Goal: Information Seeking & Learning: Find specific fact

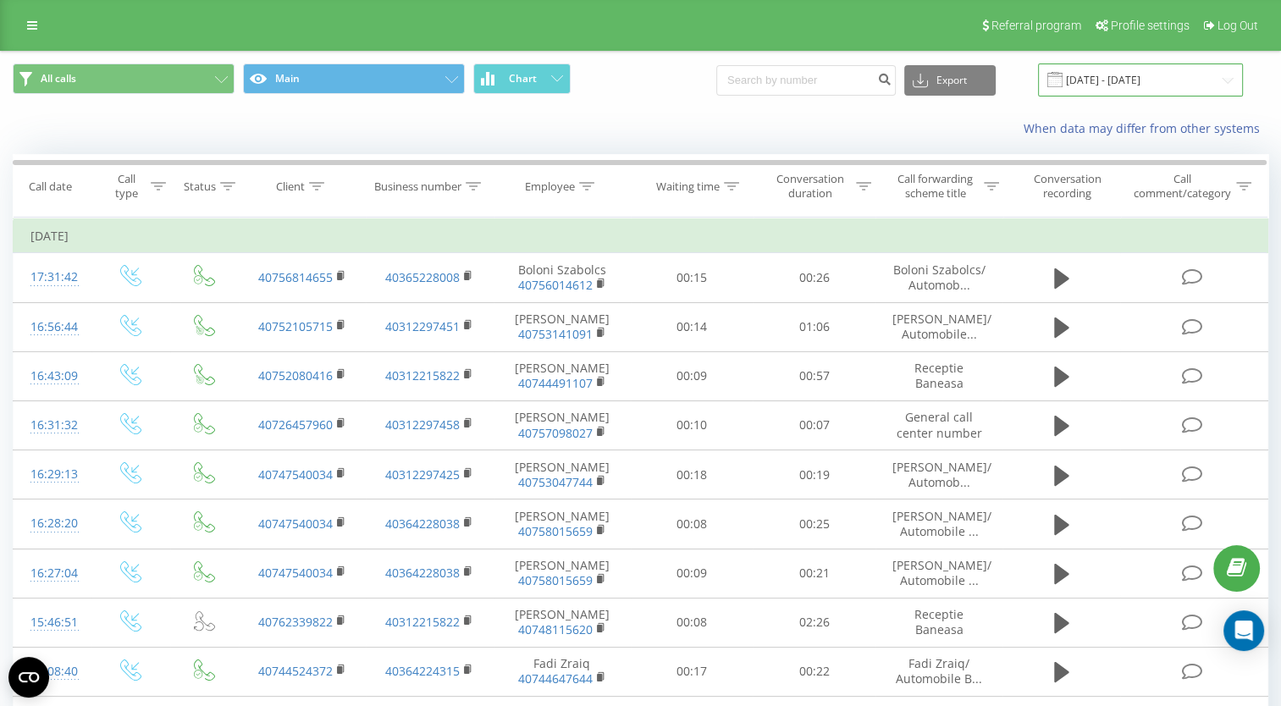
click at [1088, 72] on input "[DATE] - [DATE]" at bounding box center [1140, 80] width 205 height 33
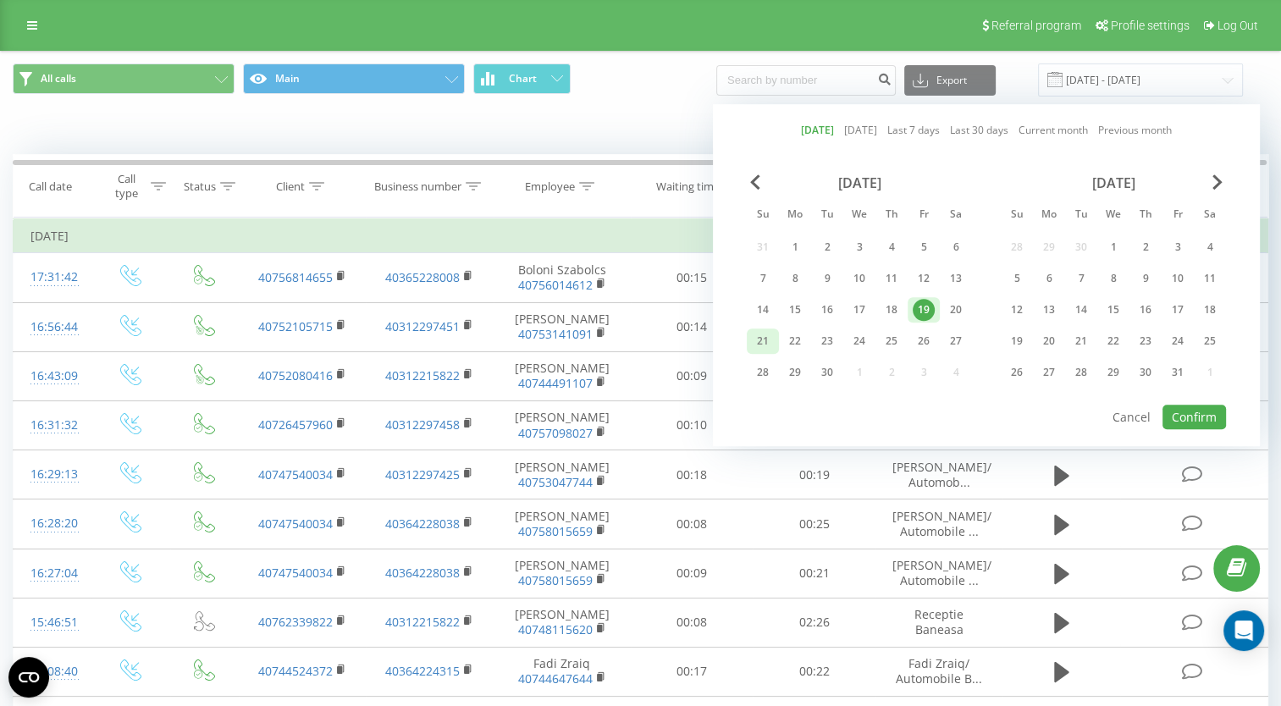
click at [755, 332] on div "21" at bounding box center [763, 341] width 22 height 22
click at [1192, 412] on button "Confirm" at bounding box center [1195, 417] width 64 height 25
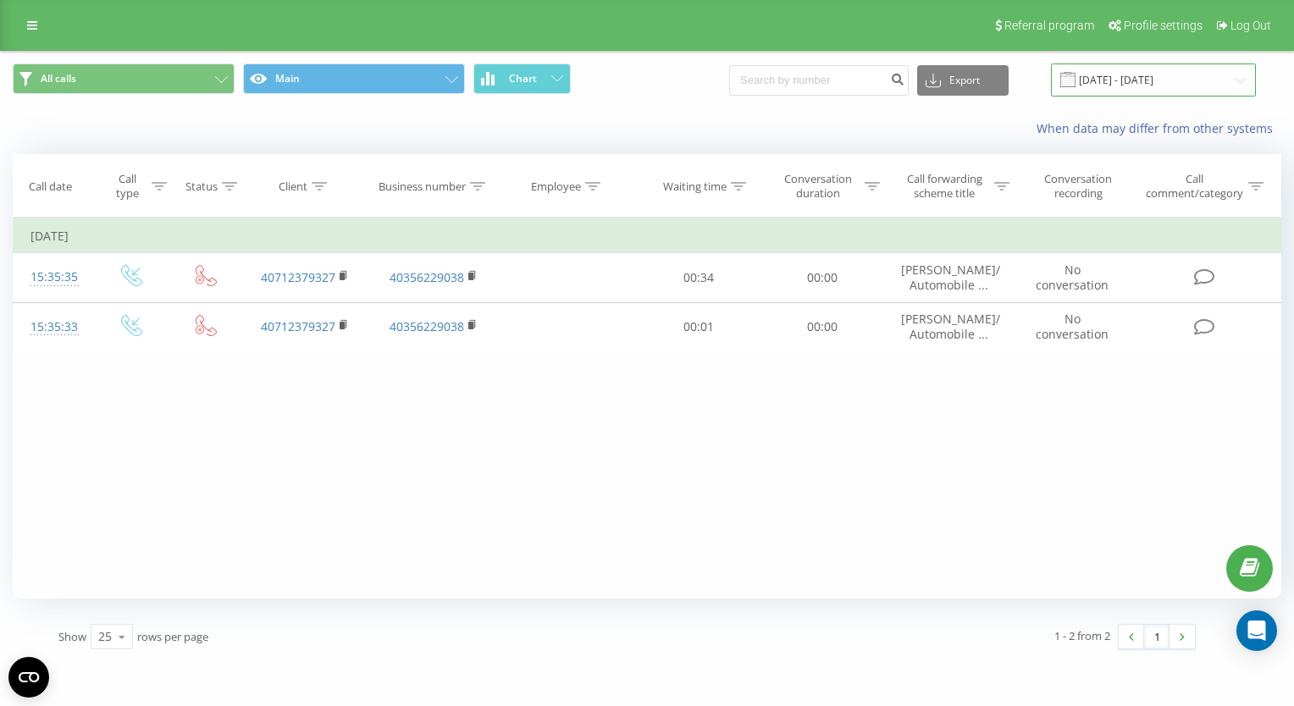
click at [1143, 80] on input "[DATE] - [DATE]" at bounding box center [1153, 80] width 205 height 33
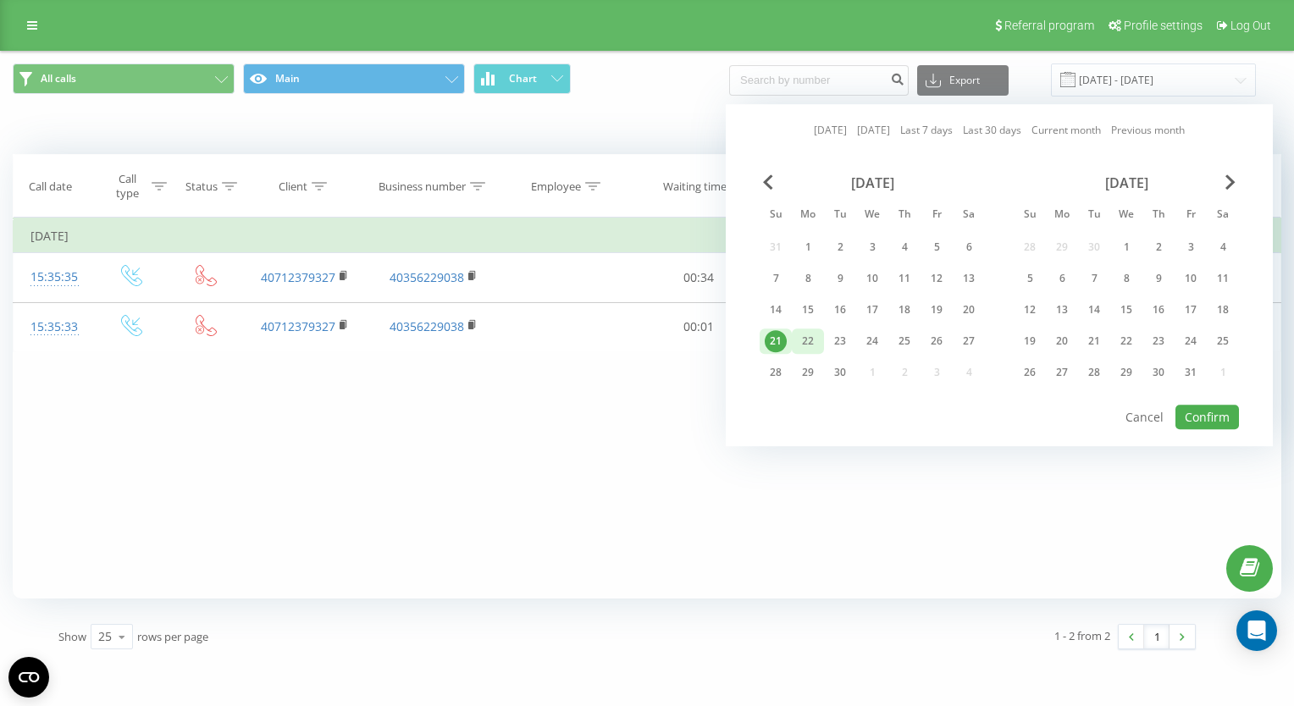
click at [800, 334] on div "22" at bounding box center [808, 341] width 22 height 22
click at [1201, 410] on button "Confirm" at bounding box center [1208, 417] width 64 height 25
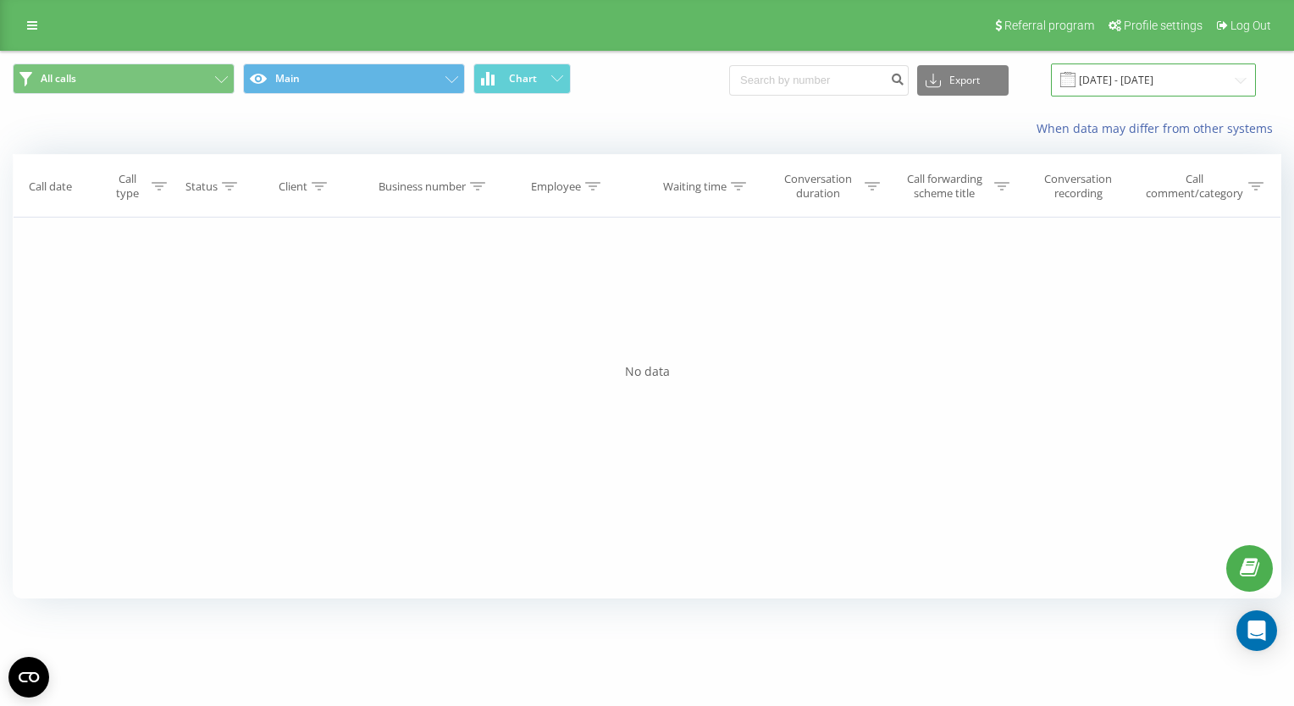
click at [1111, 86] on input "[DATE] - [DATE]" at bounding box center [1153, 80] width 205 height 33
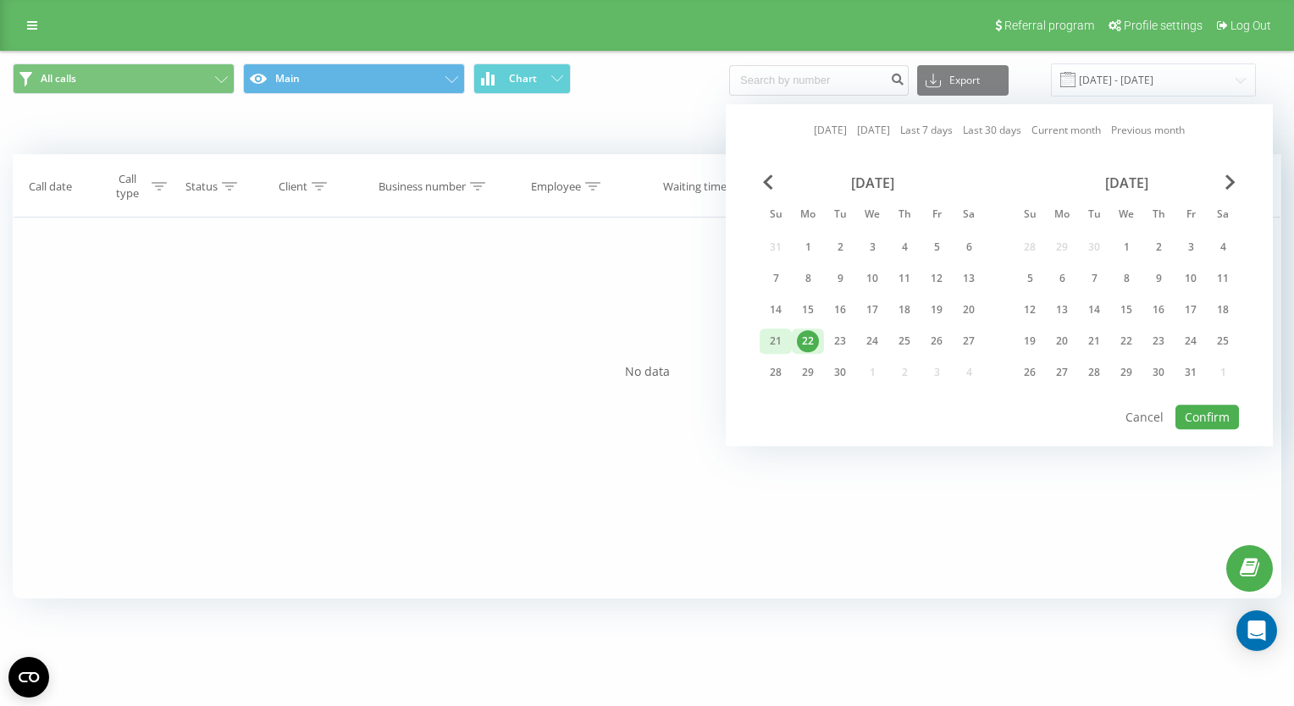
click at [777, 335] on div "21" at bounding box center [776, 341] width 22 height 22
click at [1213, 409] on button "Confirm" at bounding box center [1208, 417] width 64 height 25
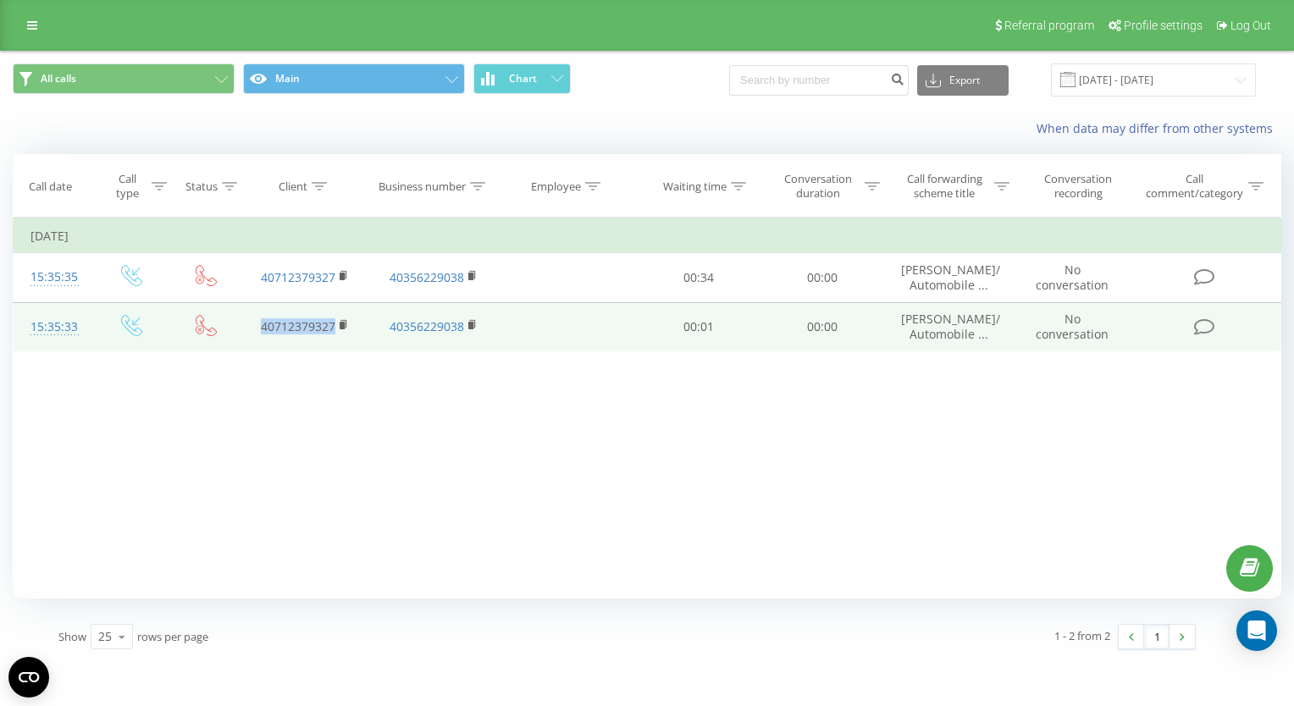
drag, startPoint x: 252, startPoint y: 327, endPoint x: 333, endPoint y: 329, distance: 80.5
click at [333, 329] on td "40712379327" at bounding box center [305, 326] width 129 height 49
copy link "40712379327"
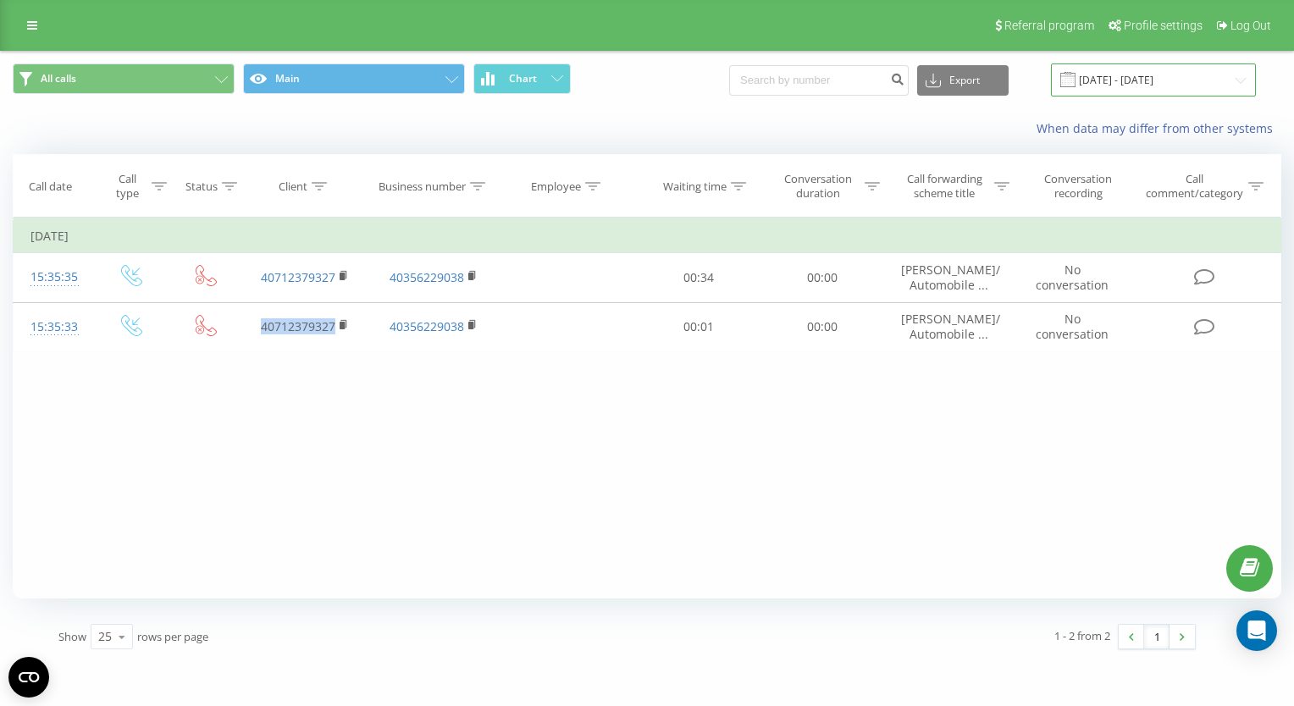
click at [1132, 80] on input "[DATE] - [DATE]" at bounding box center [1153, 80] width 205 height 33
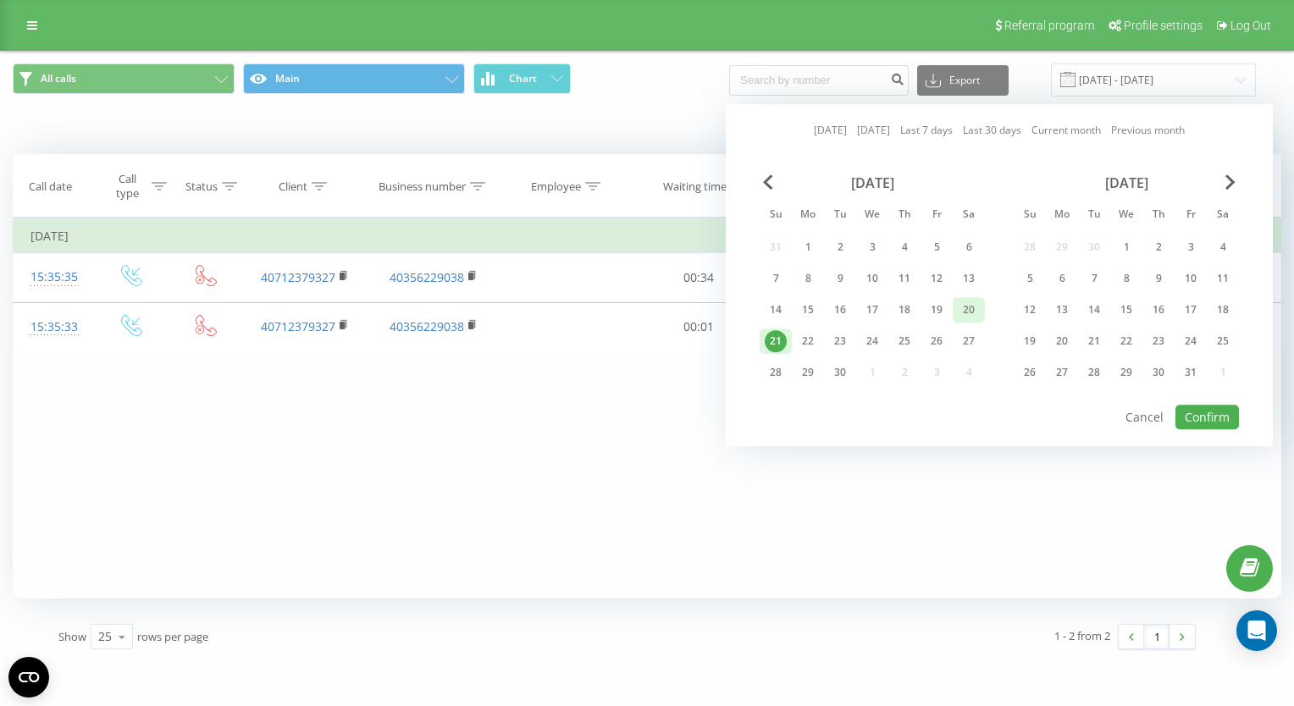
click at [972, 310] on div "20" at bounding box center [969, 310] width 22 height 22
click at [1204, 410] on button "Confirm" at bounding box center [1208, 417] width 64 height 25
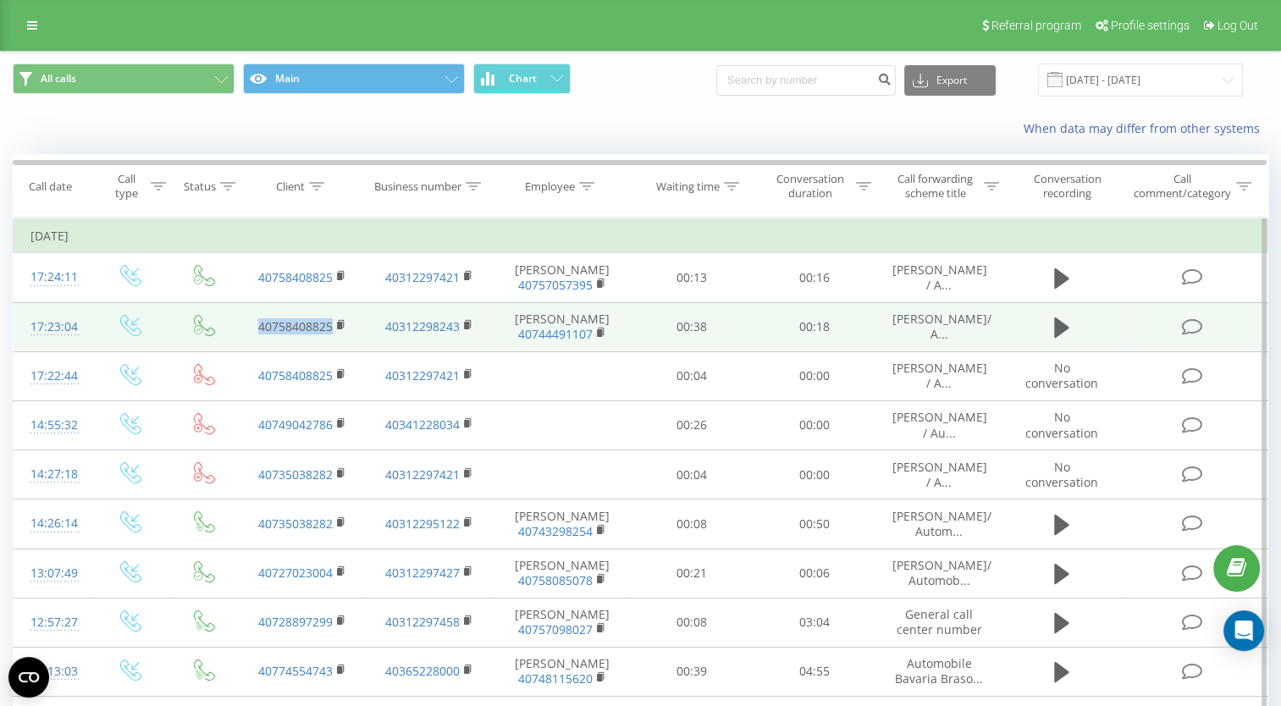
drag, startPoint x: 233, startPoint y: 334, endPoint x: 332, endPoint y: 341, distance: 99.4
click at [332, 341] on tr "17:23:04 40758408825 40312298243 [PERSON_NAME] 40744491107 00:38 00:18 [PERSON_…" at bounding box center [641, 326] width 1255 height 49
drag, startPoint x: 332, startPoint y: 341, endPoint x: 304, endPoint y: 337, distance: 28.3
copy link "40758408825"
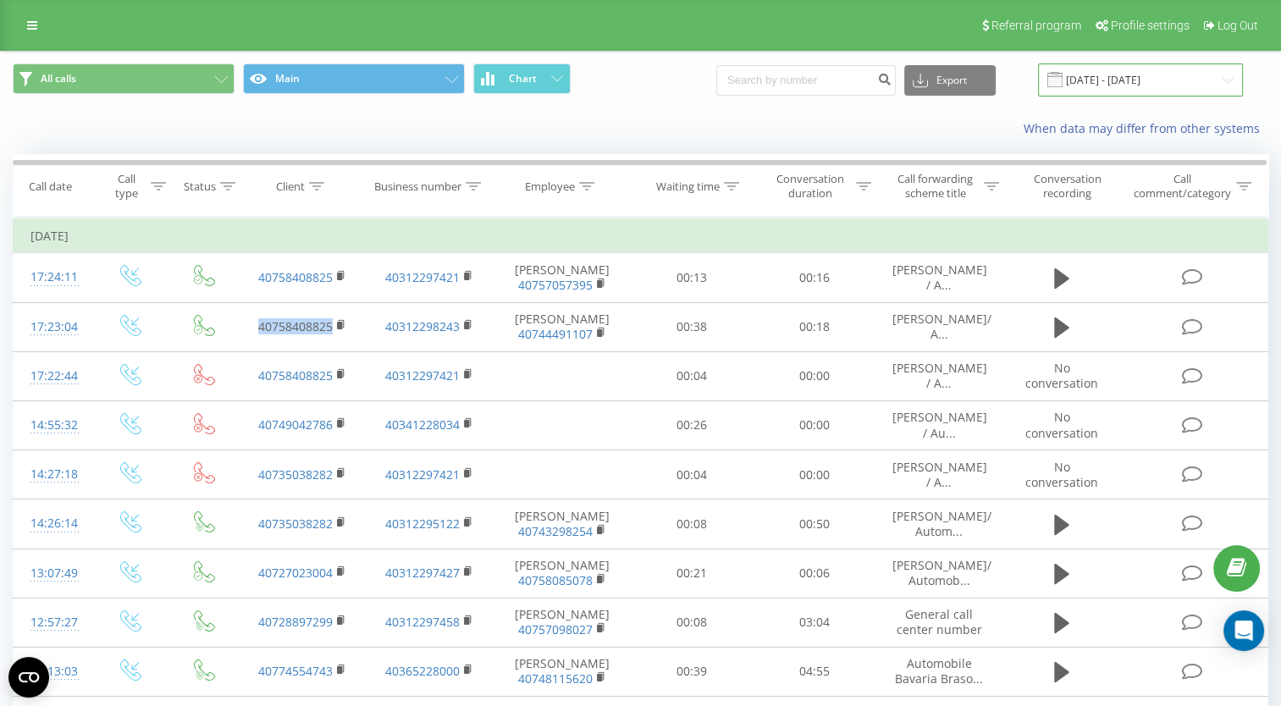
click at [1142, 80] on input "[DATE] - [DATE]" at bounding box center [1140, 80] width 205 height 33
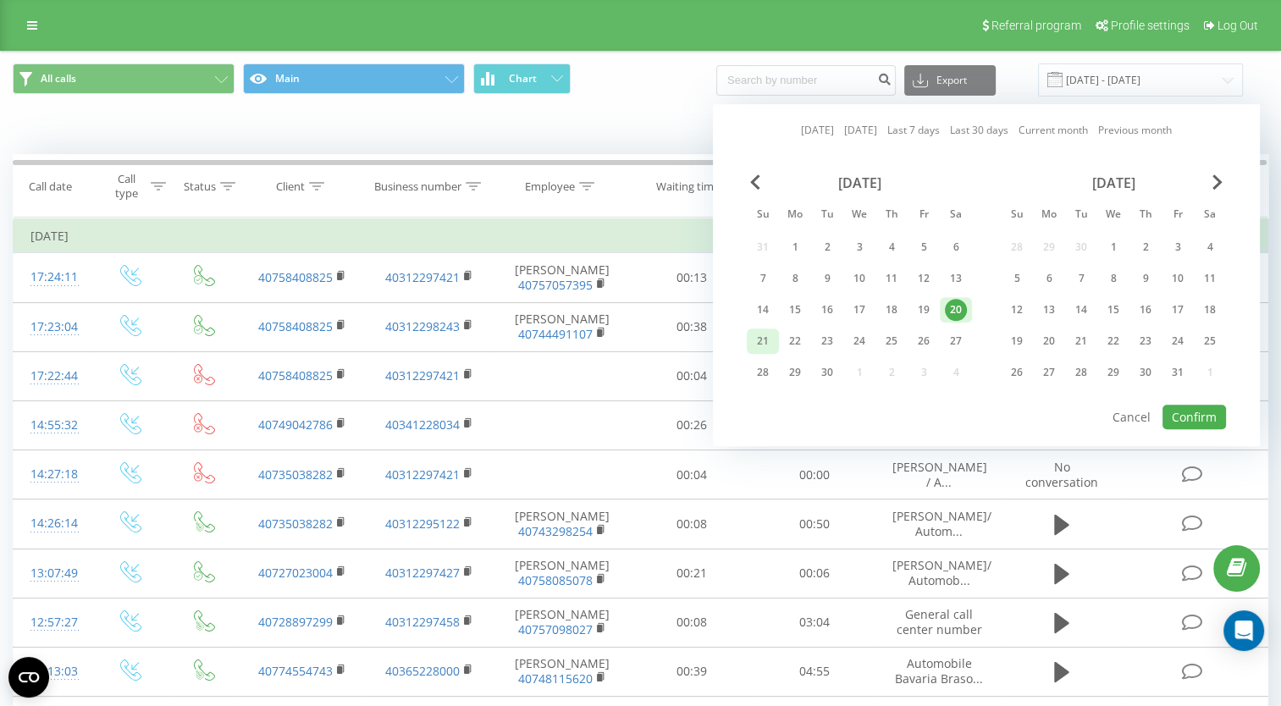
click at [766, 339] on div "21" at bounding box center [763, 341] width 22 height 22
click at [1198, 414] on button "Confirm" at bounding box center [1195, 417] width 64 height 25
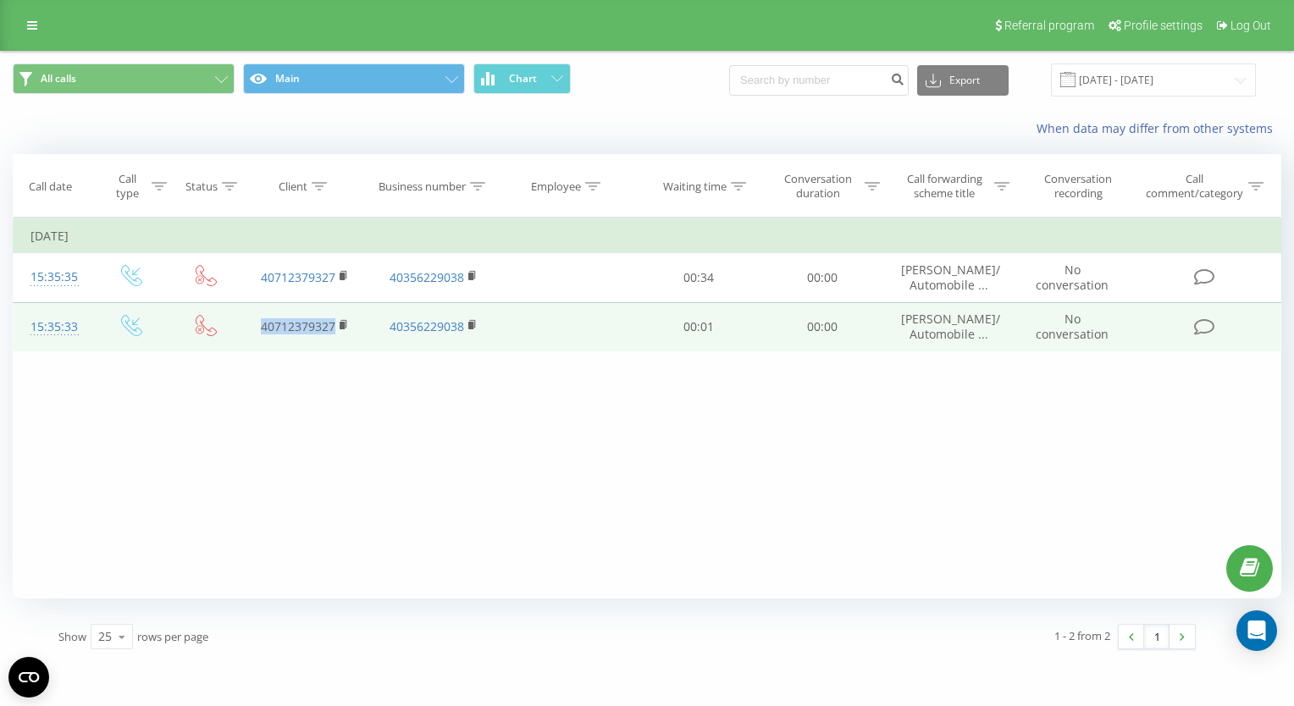
drag, startPoint x: 260, startPoint y: 318, endPoint x: 332, endPoint y: 323, distance: 72.1
click at [332, 323] on td "40712379327" at bounding box center [305, 326] width 129 height 49
drag, startPoint x: 332, startPoint y: 323, endPoint x: 308, endPoint y: 322, distance: 23.7
copy link "40712379327"
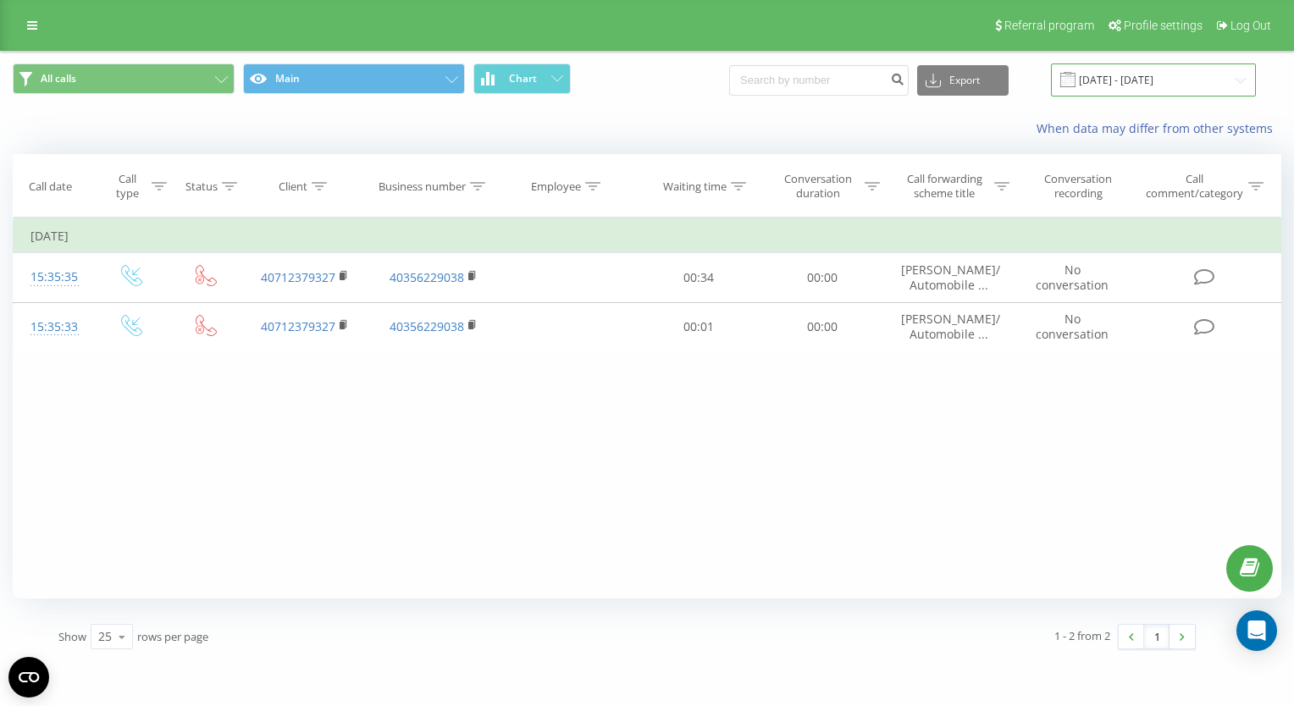
click at [1145, 84] on input "[DATE] - [DATE]" at bounding box center [1153, 80] width 205 height 33
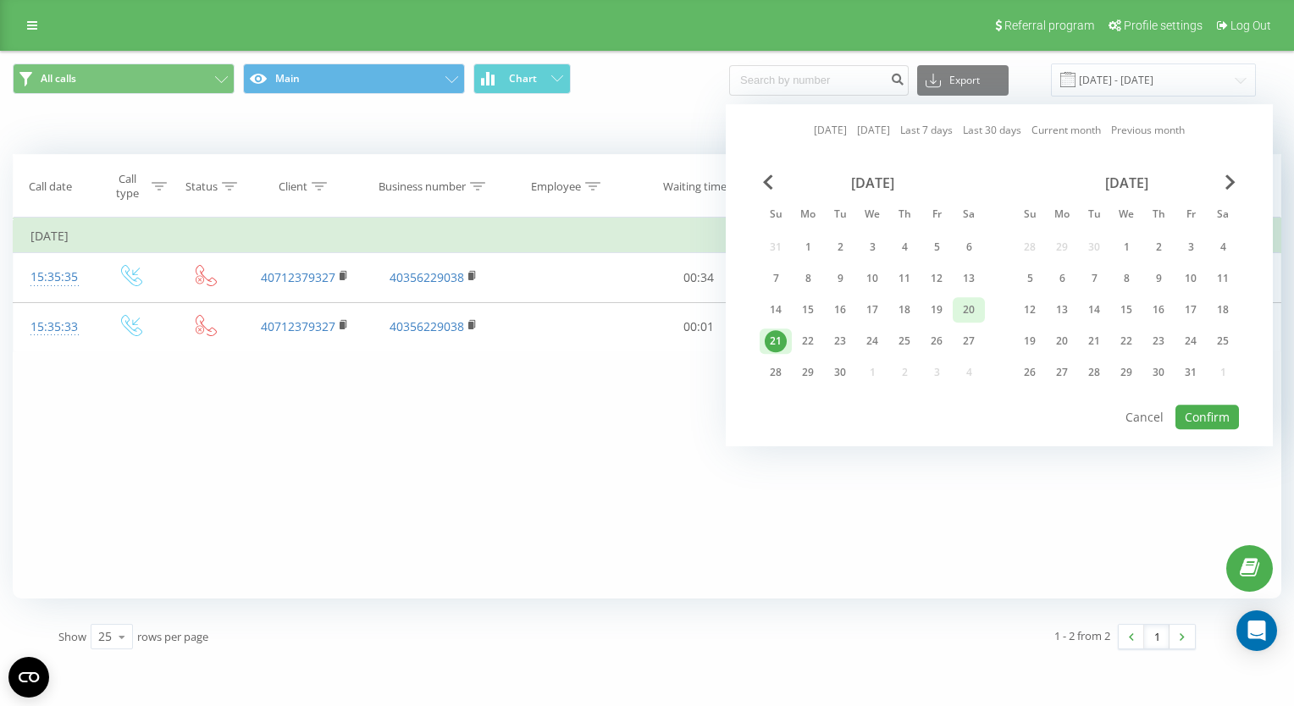
click at [966, 311] on div "20" at bounding box center [969, 310] width 22 height 22
click at [1212, 412] on button "Confirm" at bounding box center [1208, 417] width 64 height 25
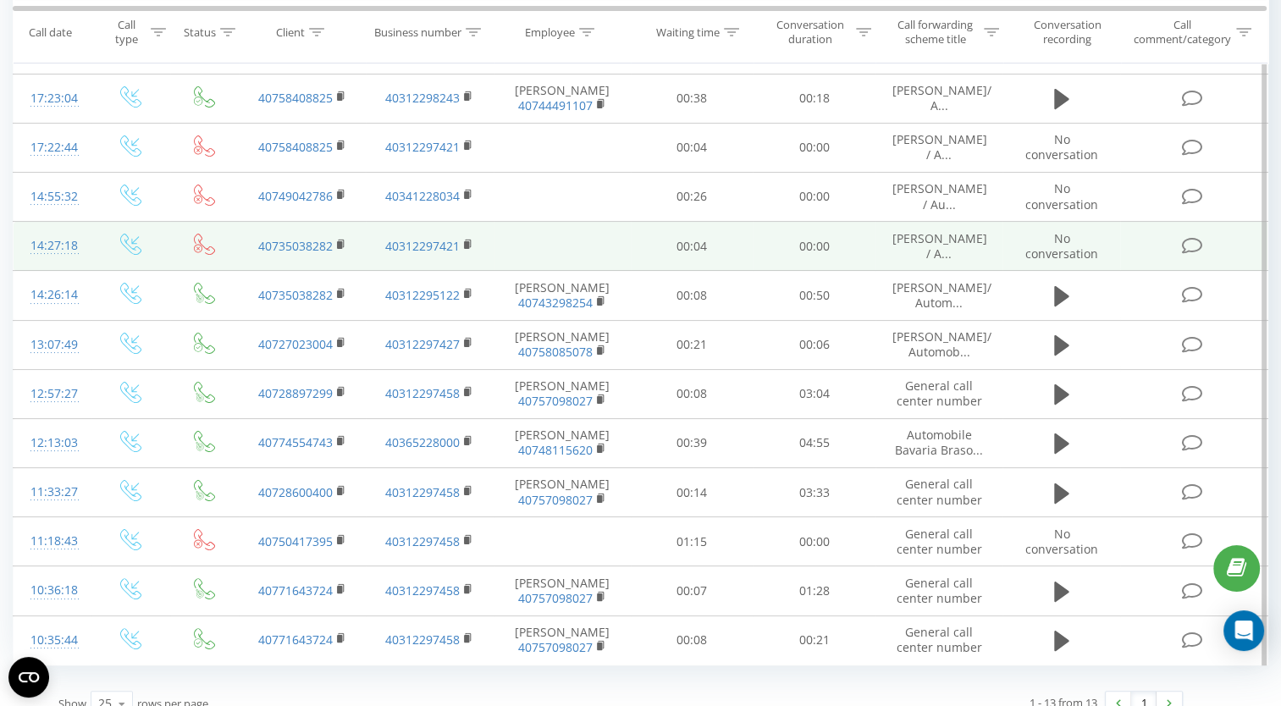
scroll to position [254, 0]
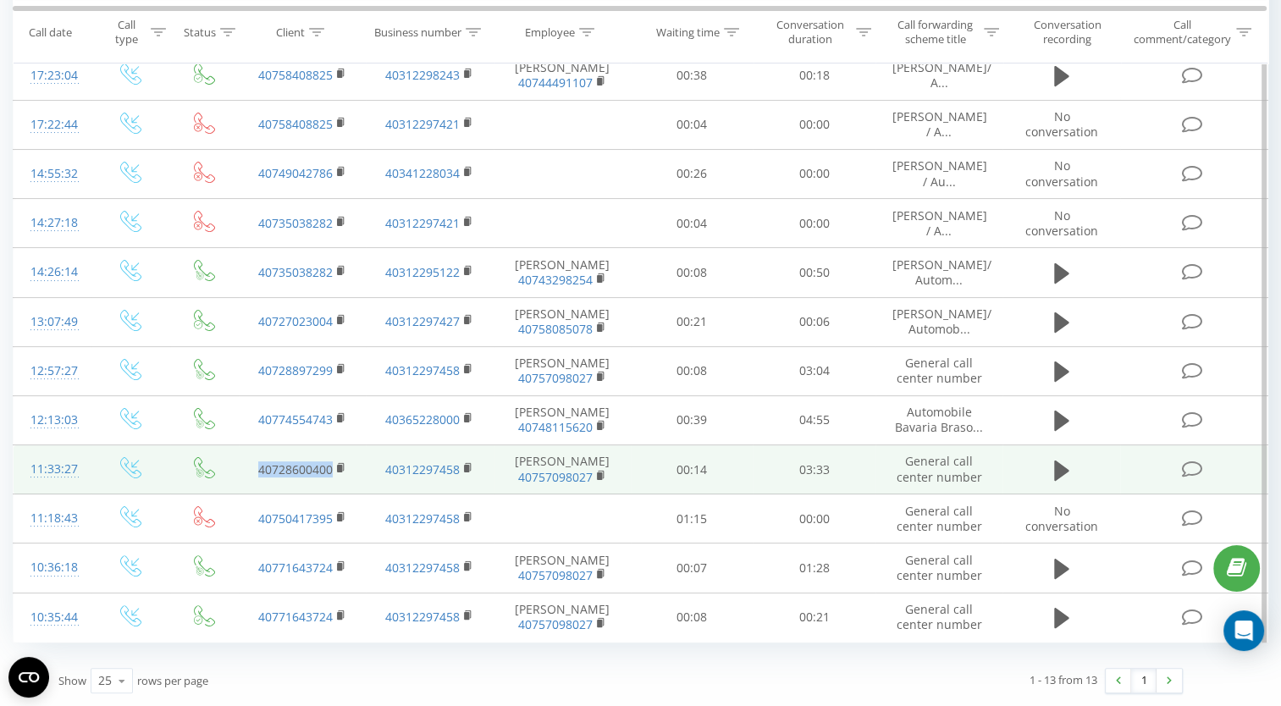
drag, startPoint x: 246, startPoint y: 502, endPoint x: 332, endPoint y: 505, distance: 85.6
click at [332, 495] on td "40728600400" at bounding box center [302, 469] width 127 height 49
drag, startPoint x: 332, startPoint y: 505, endPoint x: 301, endPoint y: 503, distance: 31.4
copy link "40728600400"
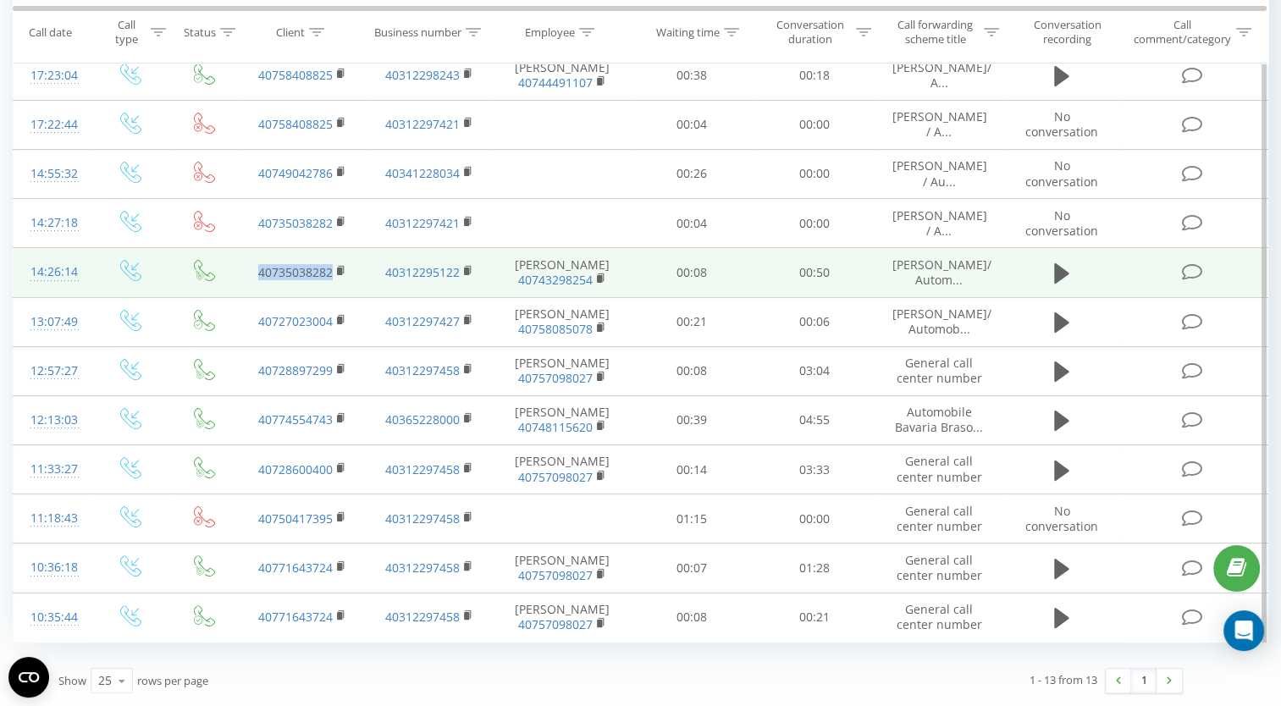
drag, startPoint x: 257, startPoint y: 300, endPoint x: 335, endPoint y: 302, distance: 78.8
click at [335, 297] on td "40735038282" at bounding box center [302, 272] width 127 height 49
drag, startPoint x: 335, startPoint y: 302, endPoint x: 318, endPoint y: 302, distance: 17.0
copy link "40735038282"
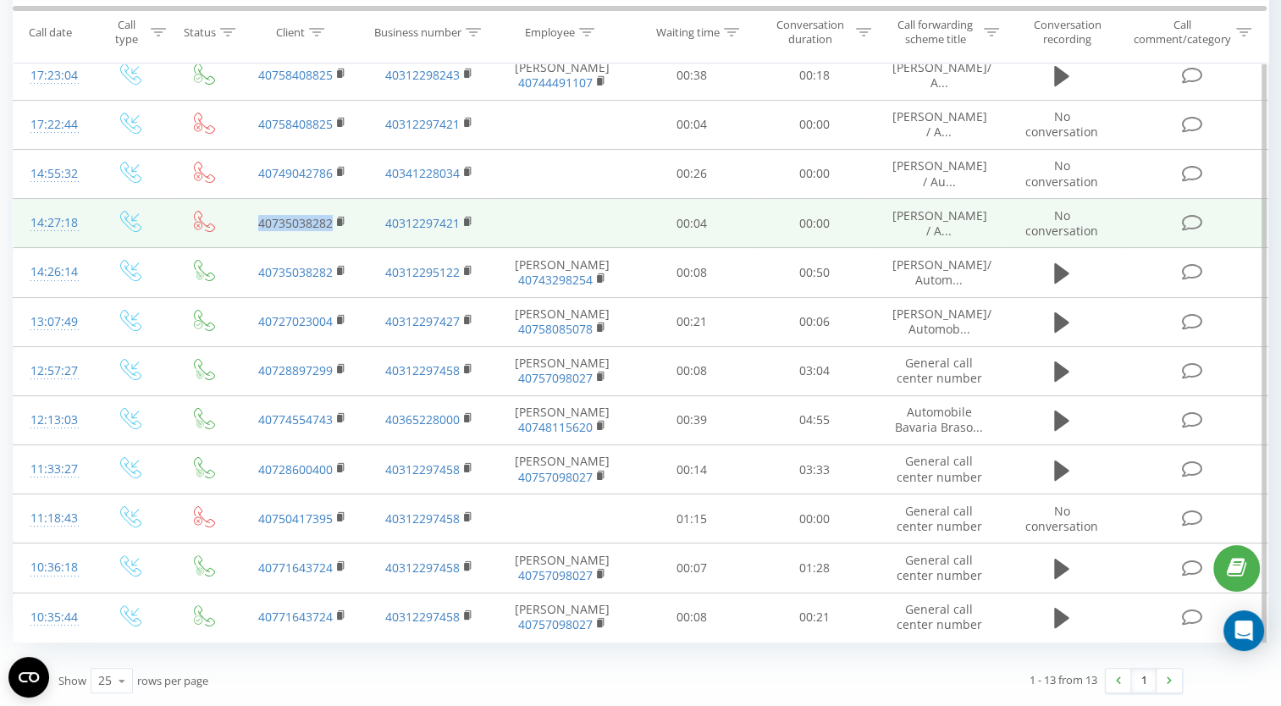
drag, startPoint x: 256, startPoint y: 241, endPoint x: 330, endPoint y: 242, distance: 74.5
click at [330, 242] on td "40735038282" at bounding box center [302, 223] width 127 height 49
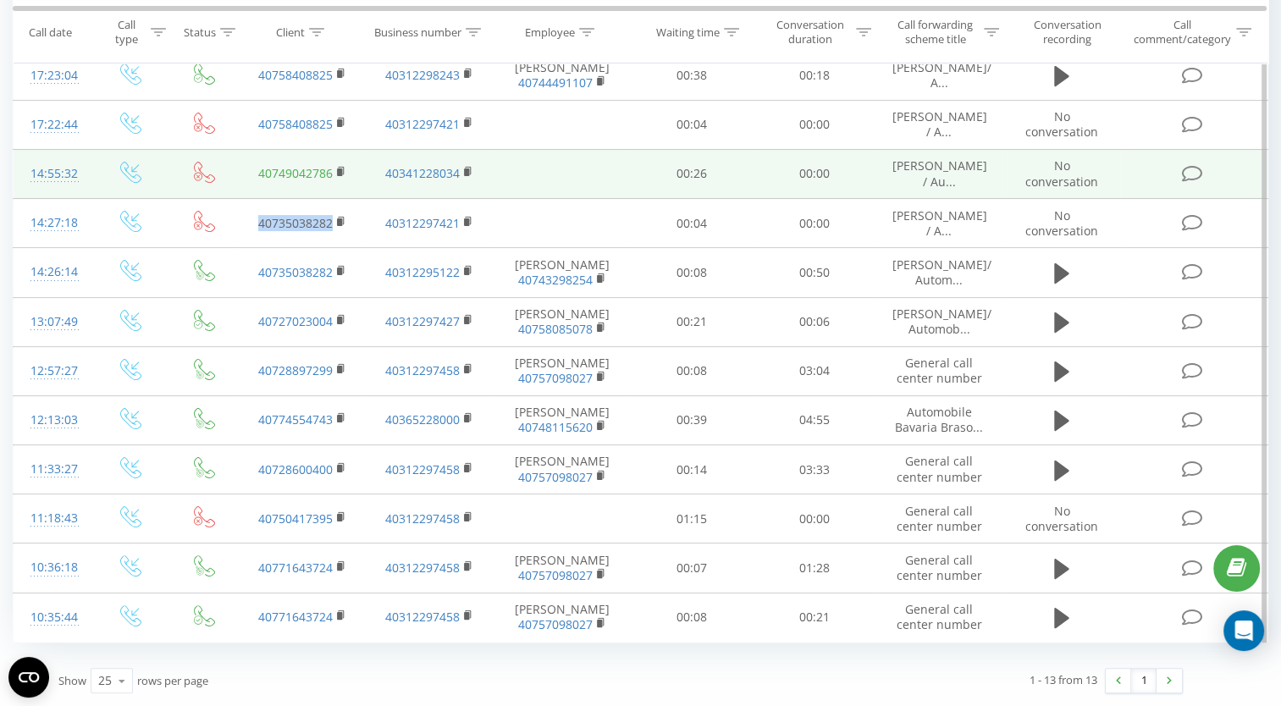
drag, startPoint x: 330, startPoint y: 242, endPoint x: 290, endPoint y: 188, distance: 67.8
click at [293, 181] on link "40749042786" at bounding box center [295, 173] width 75 height 16
drag, startPoint x: 245, startPoint y: 185, endPoint x: 332, endPoint y: 191, distance: 87.4
click at [332, 191] on td "40749042786" at bounding box center [302, 173] width 127 height 49
drag, startPoint x: 332, startPoint y: 191, endPoint x: 318, endPoint y: 189, distance: 13.7
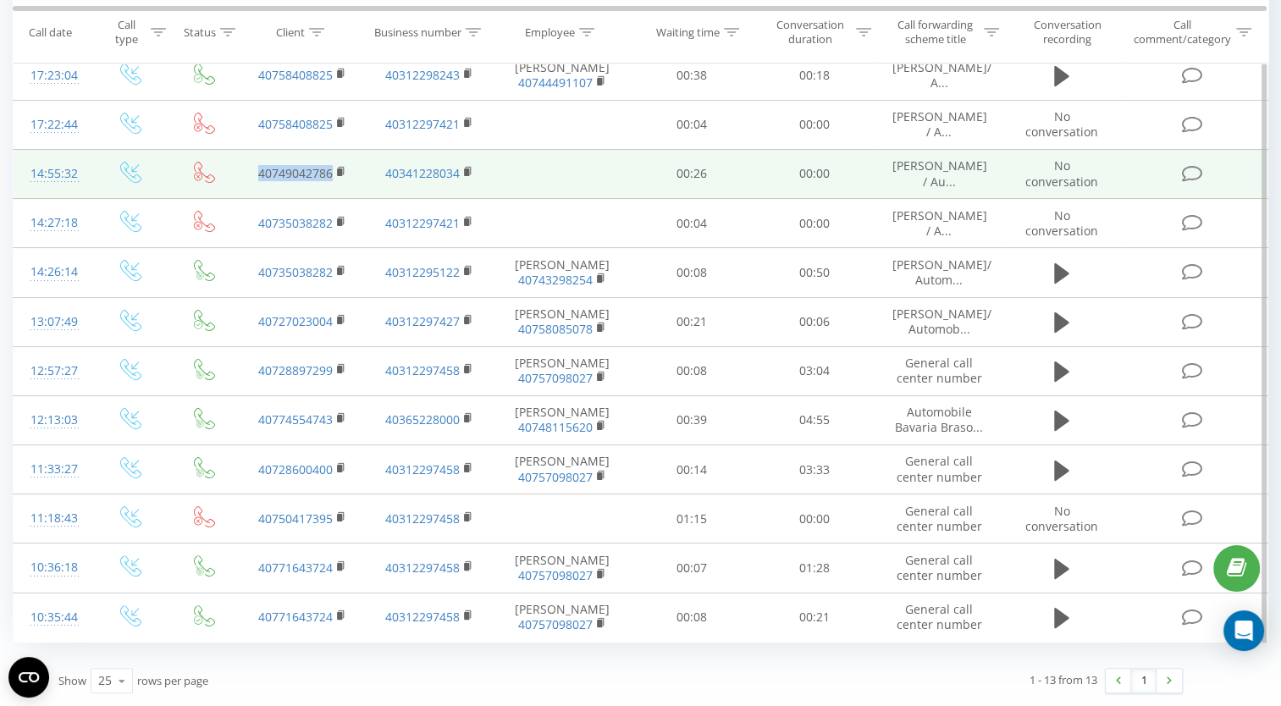
copy link "40749042786"
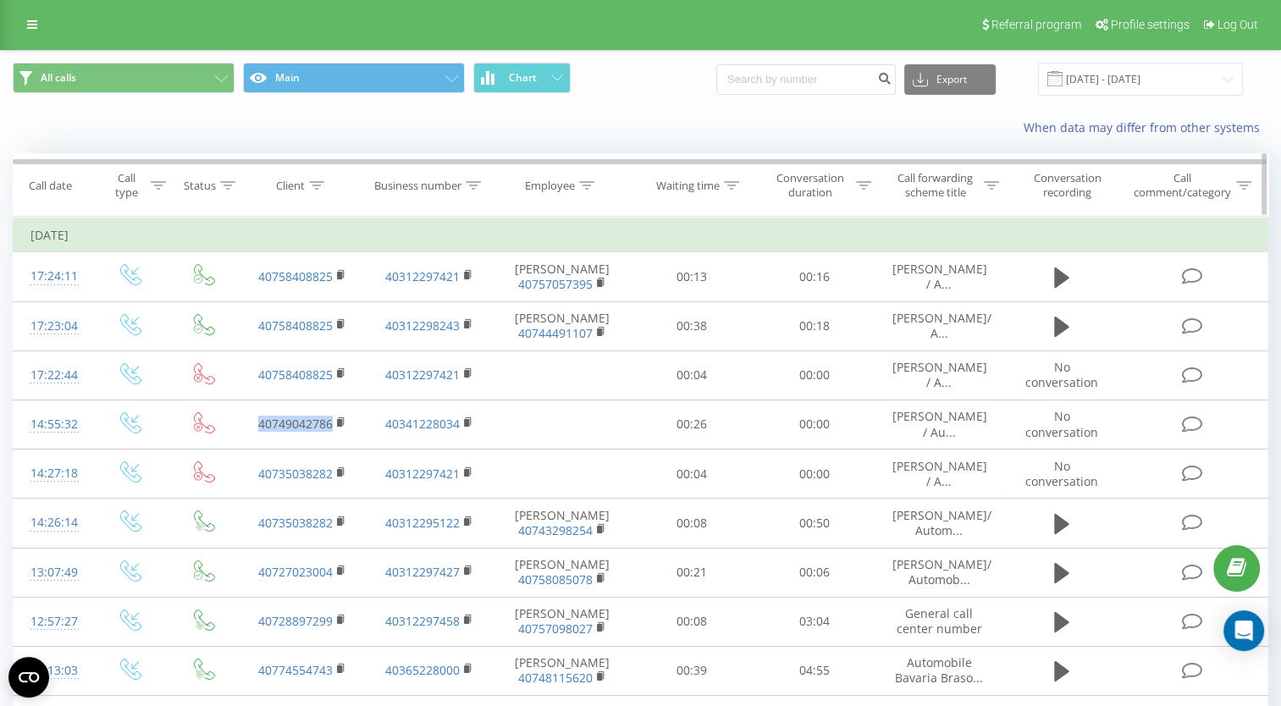
scroll to position [0, 0]
click at [1145, 86] on input "[DATE] - [DATE]" at bounding box center [1140, 80] width 205 height 33
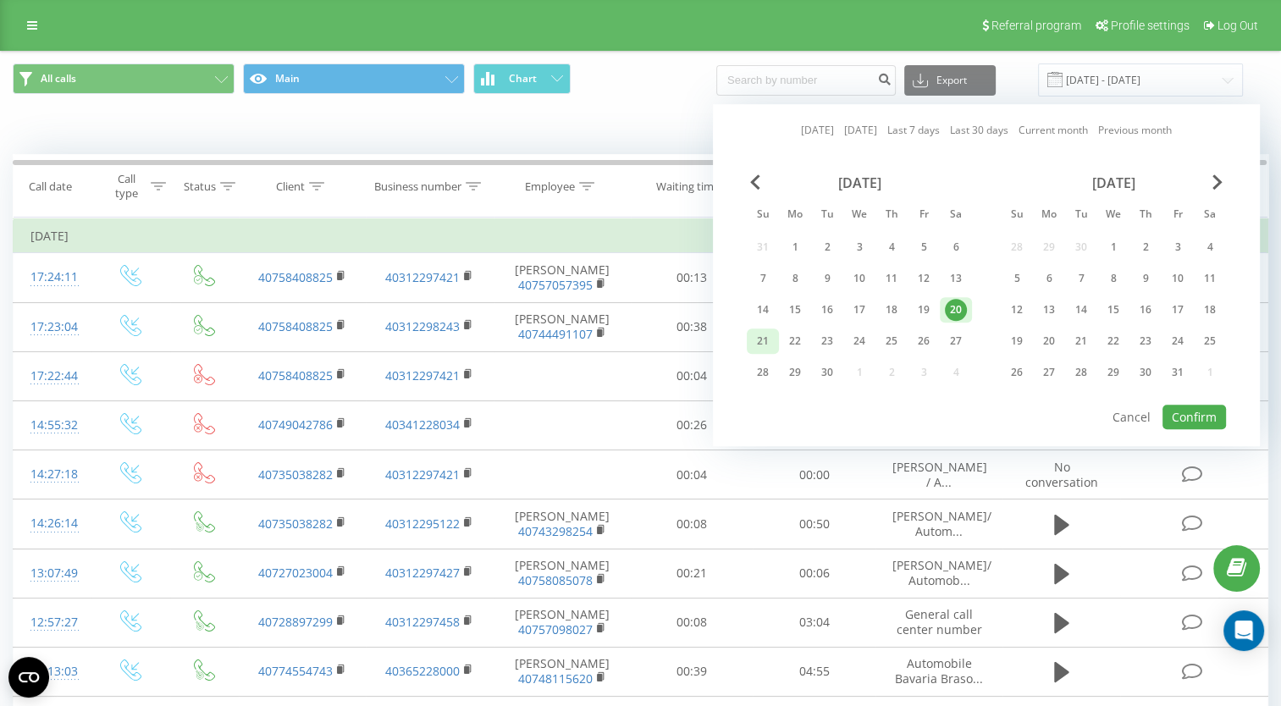
click at [764, 335] on div "21" at bounding box center [763, 341] width 22 height 22
click at [1187, 407] on button "Confirm" at bounding box center [1195, 417] width 64 height 25
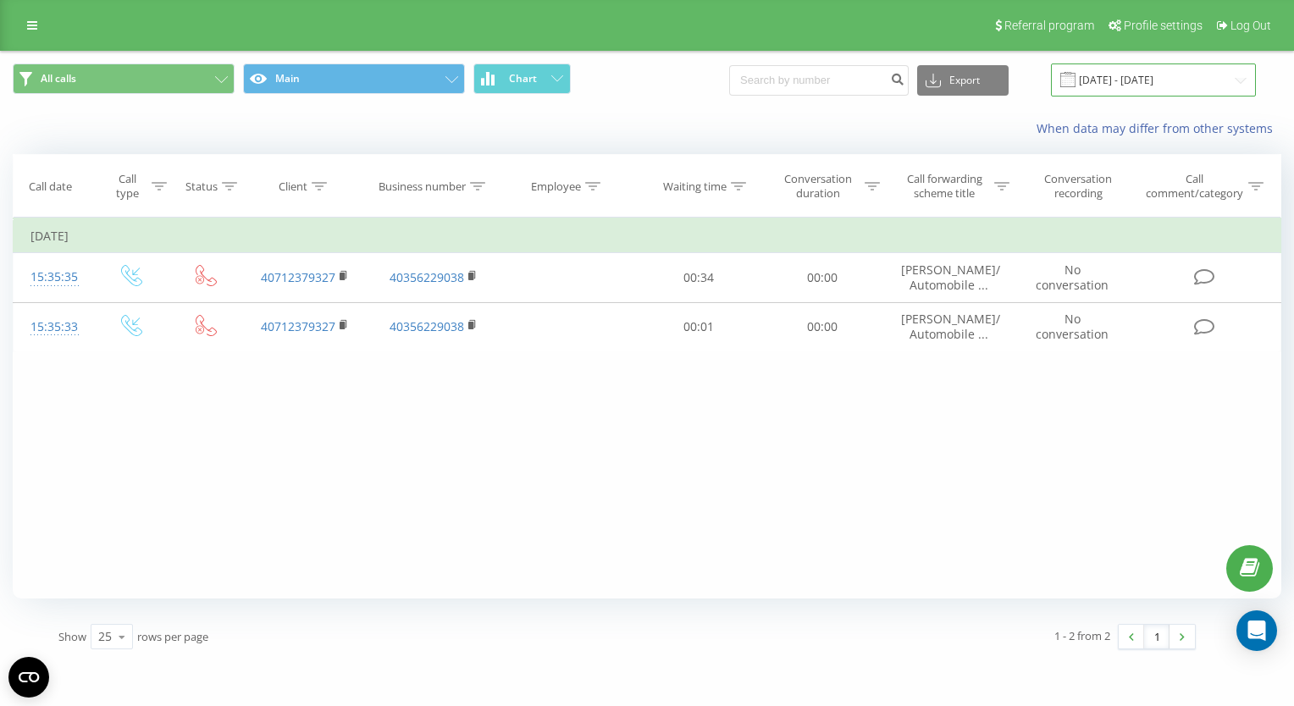
click at [1132, 81] on input "[DATE] - [DATE]" at bounding box center [1153, 80] width 205 height 33
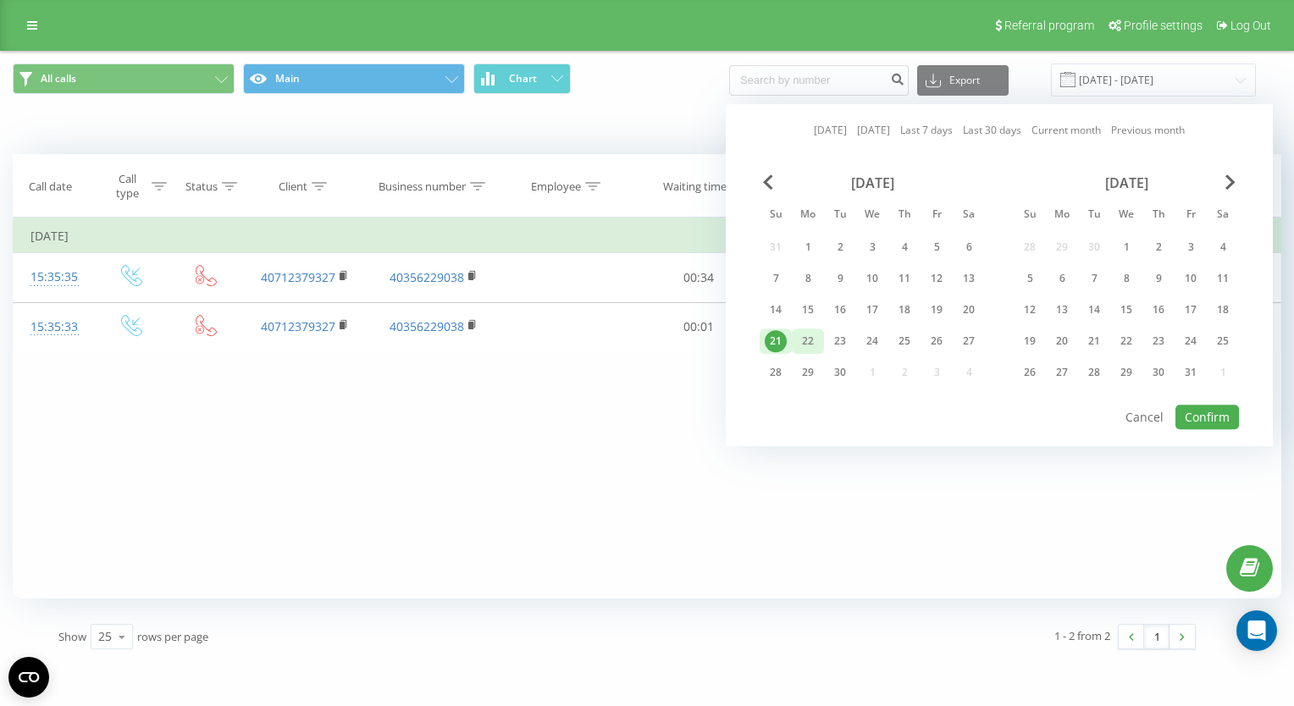
click at [807, 337] on div "22" at bounding box center [808, 341] width 22 height 22
click at [1209, 408] on button "Confirm" at bounding box center [1208, 417] width 64 height 25
type input "[DATE] - [DATE]"
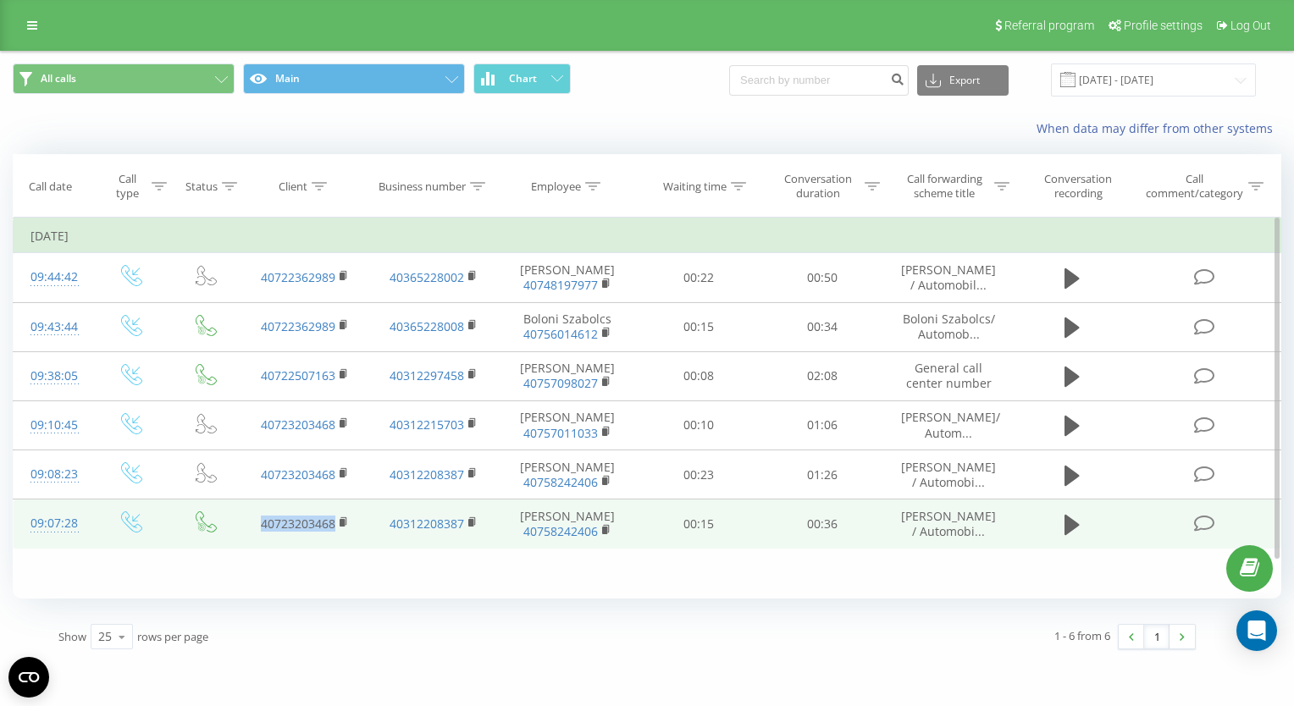
drag, startPoint x: 258, startPoint y: 533, endPoint x: 333, endPoint y: 534, distance: 74.5
click at [333, 534] on td "40723203468" at bounding box center [305, 524] width 129 height 49
copy link "40723203468"
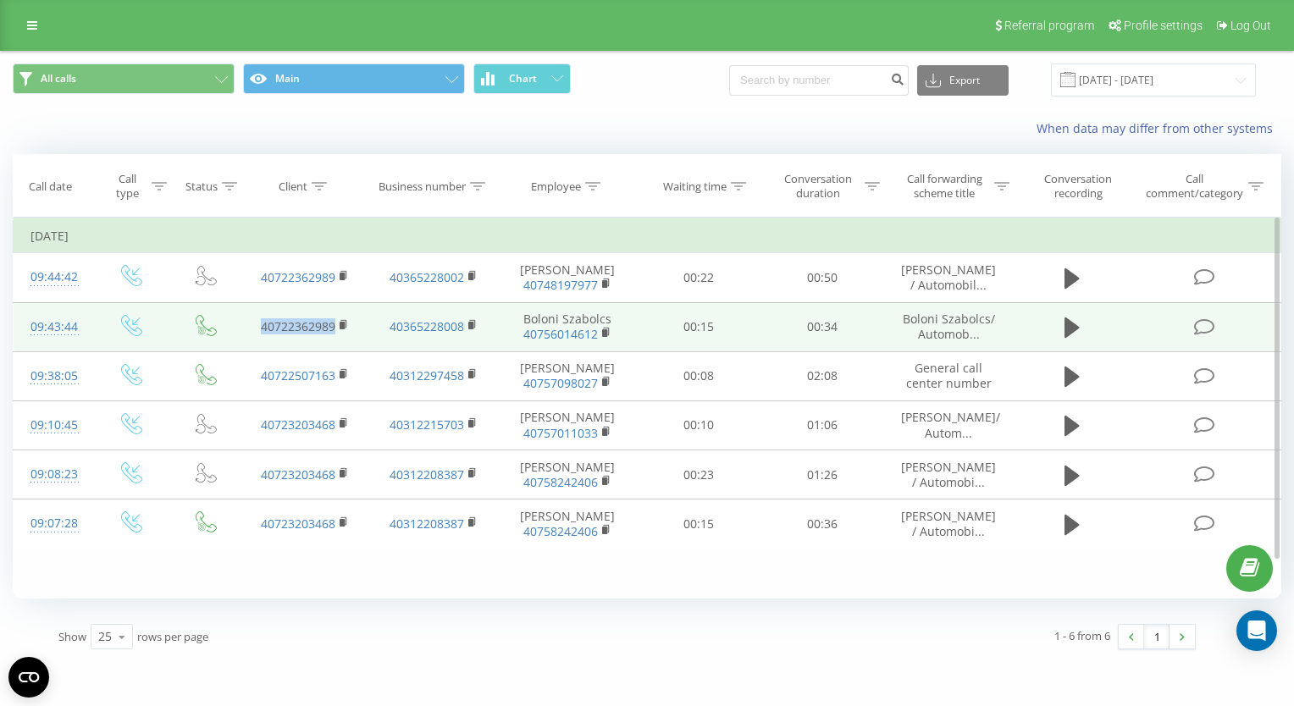
drag, startPoint x: 254, startPoint y: 322, endPoint x: 333, endPoint y: 327, distance: 78.9
click at [333, 327] on td "40722362989" at bounding box center [305, 326] width 129 height 49
copy link "40722362989"
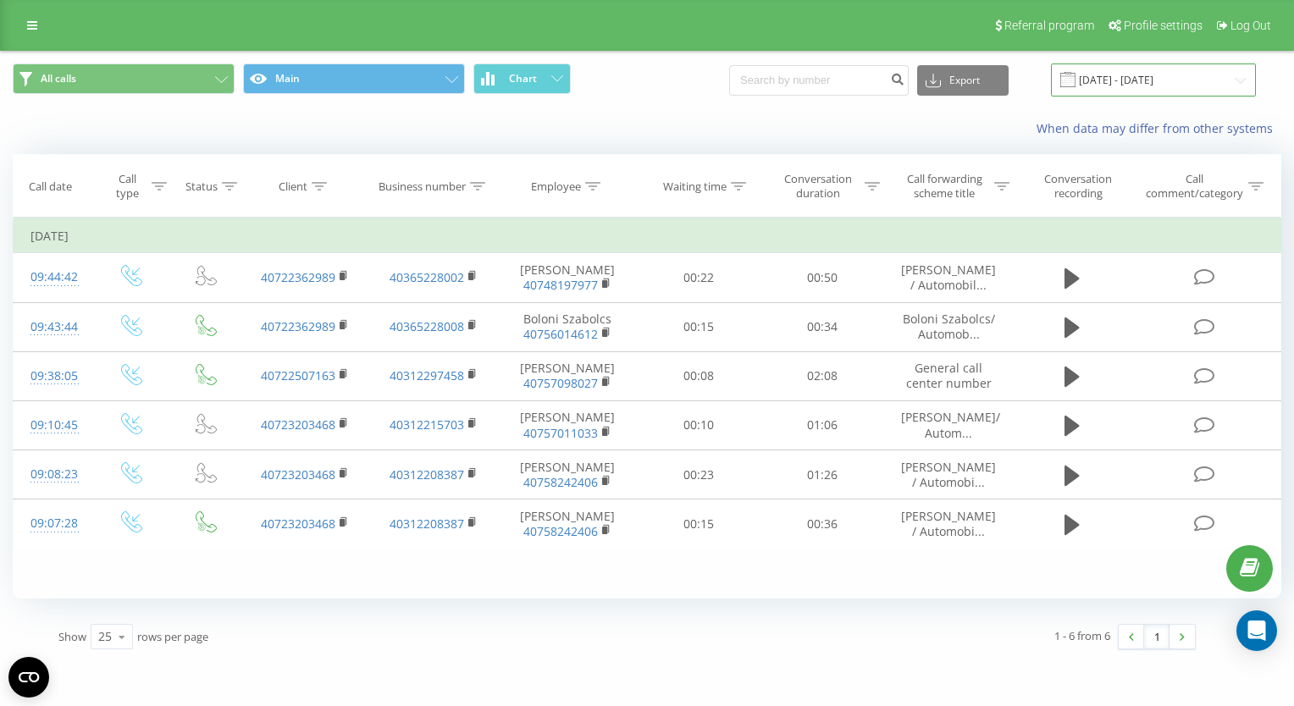
click at [1125, 86] on input "[DATE] - [DATE]" at bounding box center [1153, 80] width 205 height 33
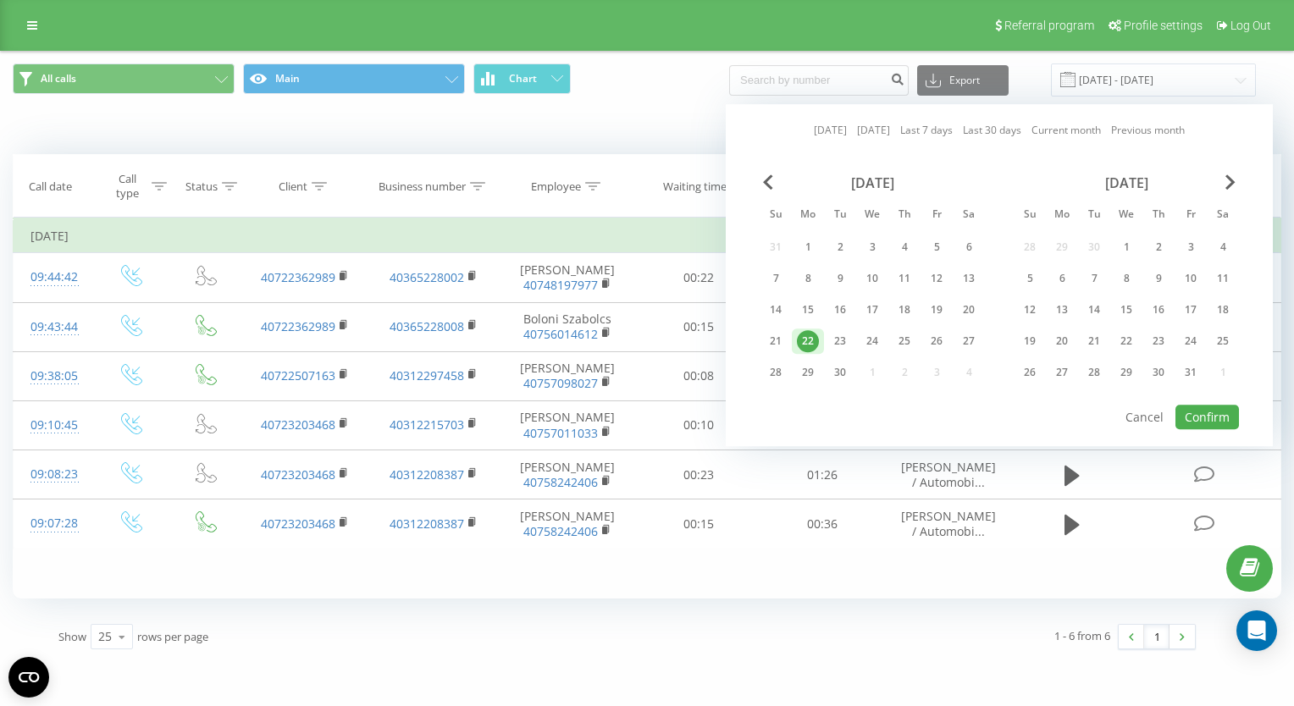
click at [805, 340] on div "22" at bounding box center [808, 341] width 22 height 22
click at [1207, 418] on button "Confirm" at bounding box center [1208, 417] width 64 height 25
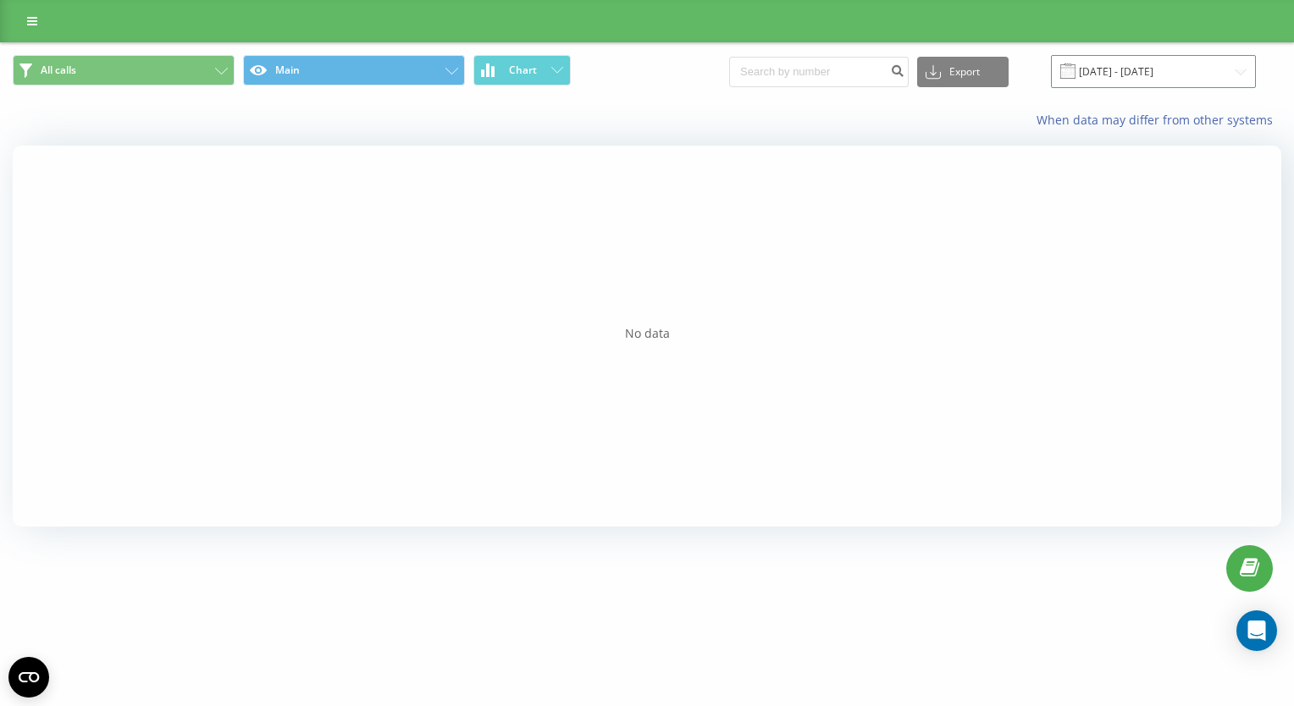
click at [1123, 68] on input "[DATE] - [DATE]" at bounding box center [1153, 71] width 205 height 33
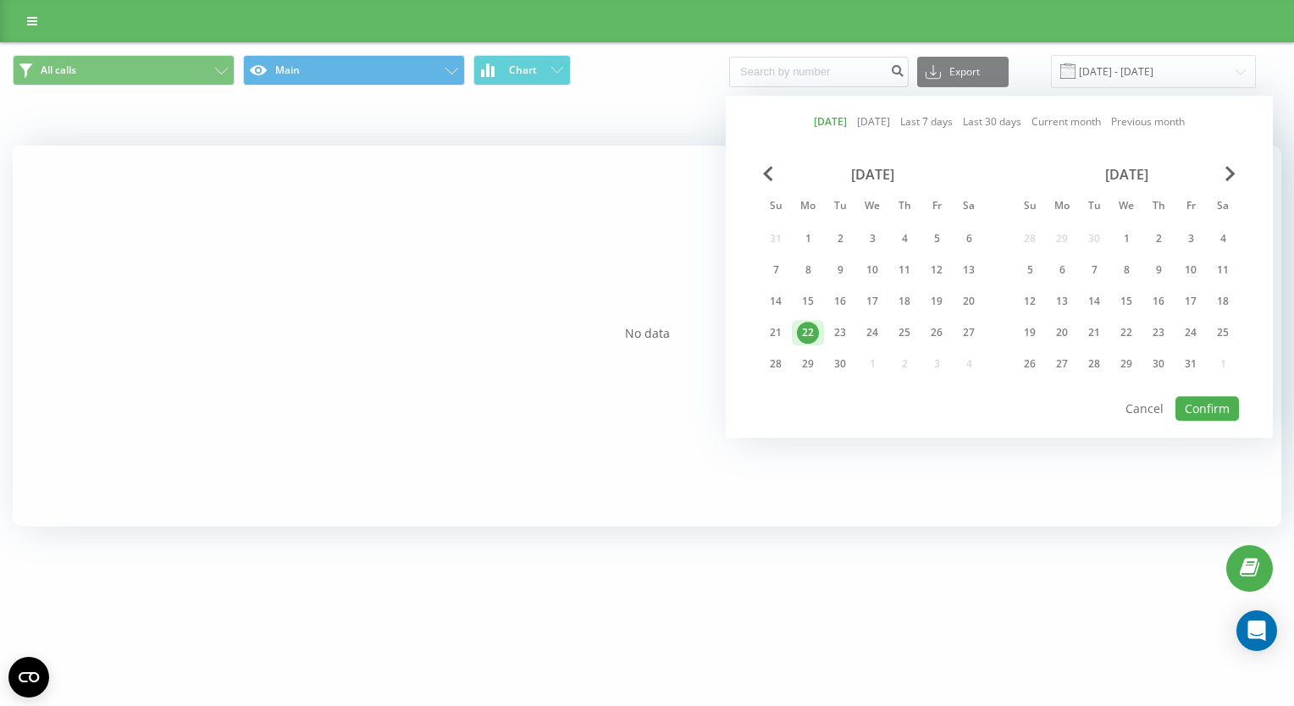
click at [805, 326] on div "22" at bounding box center [808, 333] width 22 height 22
click at [1213, 407] on button "Confirm" at bounding box center [1208, 408] width 64 height 25
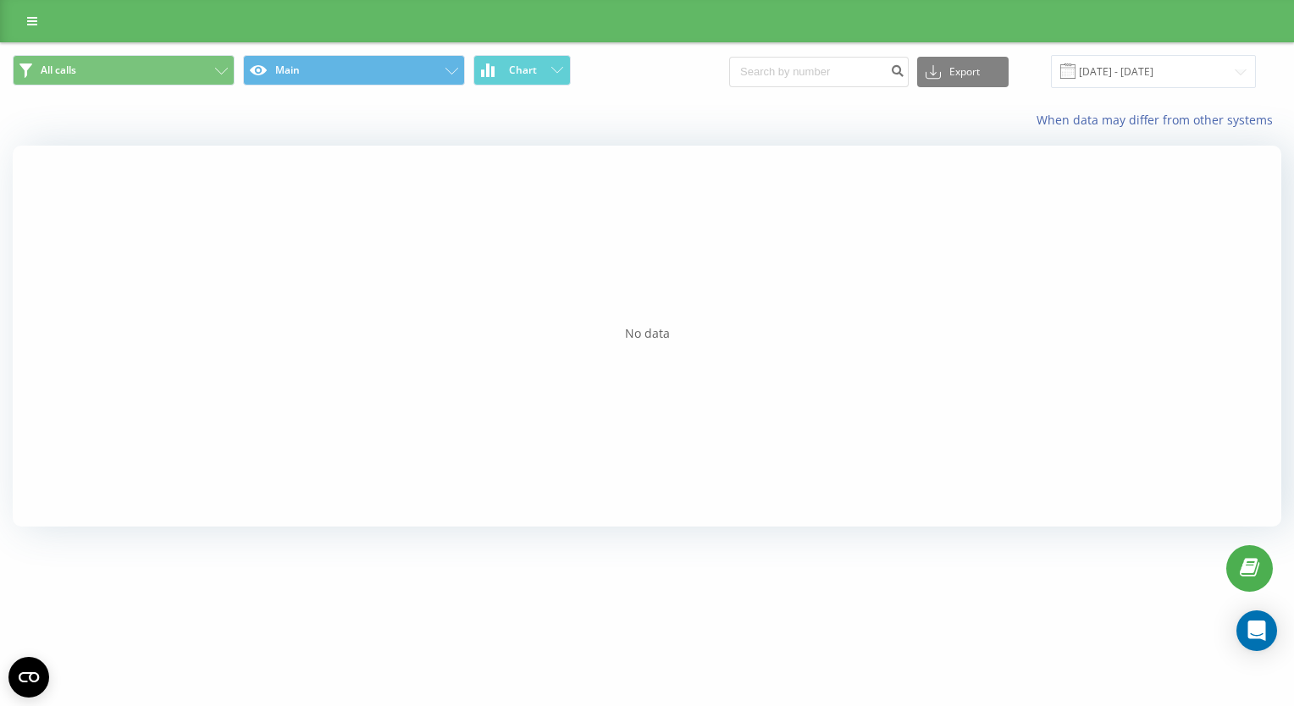
click at [38, 6] on div at bounding box center [647, 21] width 1294 height 42
click at [36, 18] on icon at bounding box center [32, 21] width 10 height 12
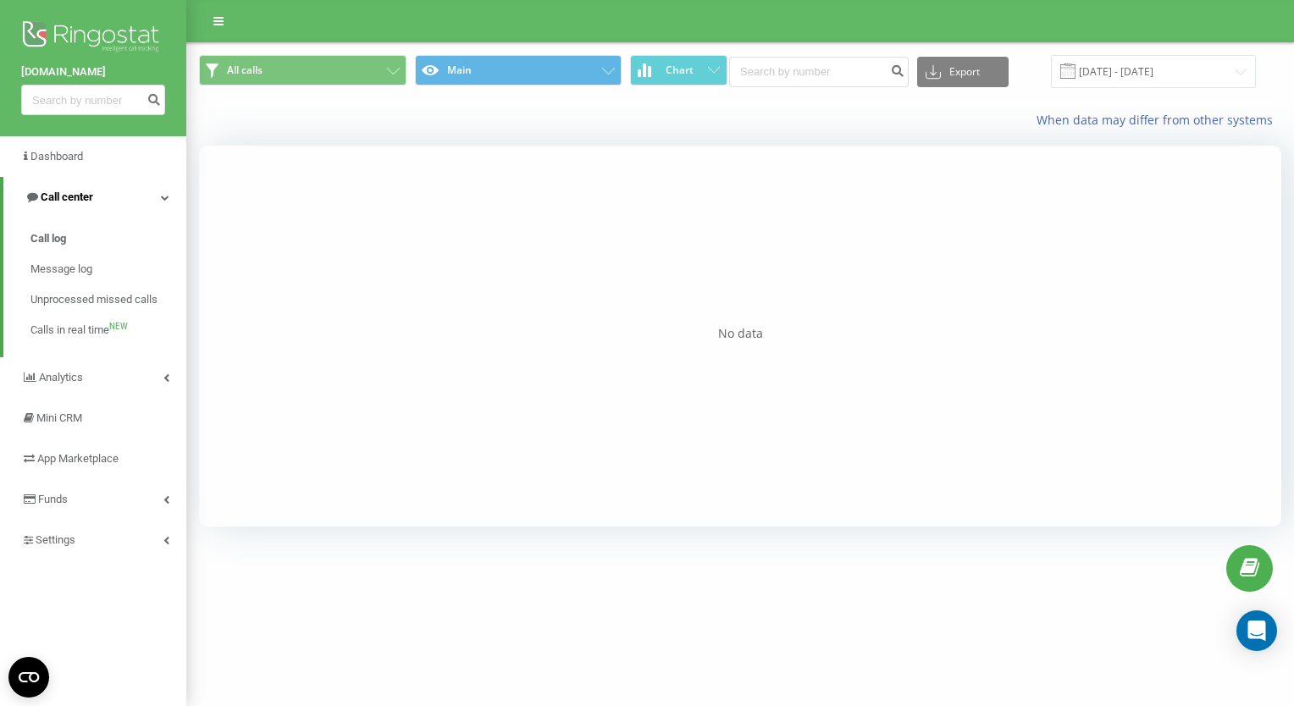
click at [81, 193] on span "Call center" at bounding box center [67, 197] width 53 height 13
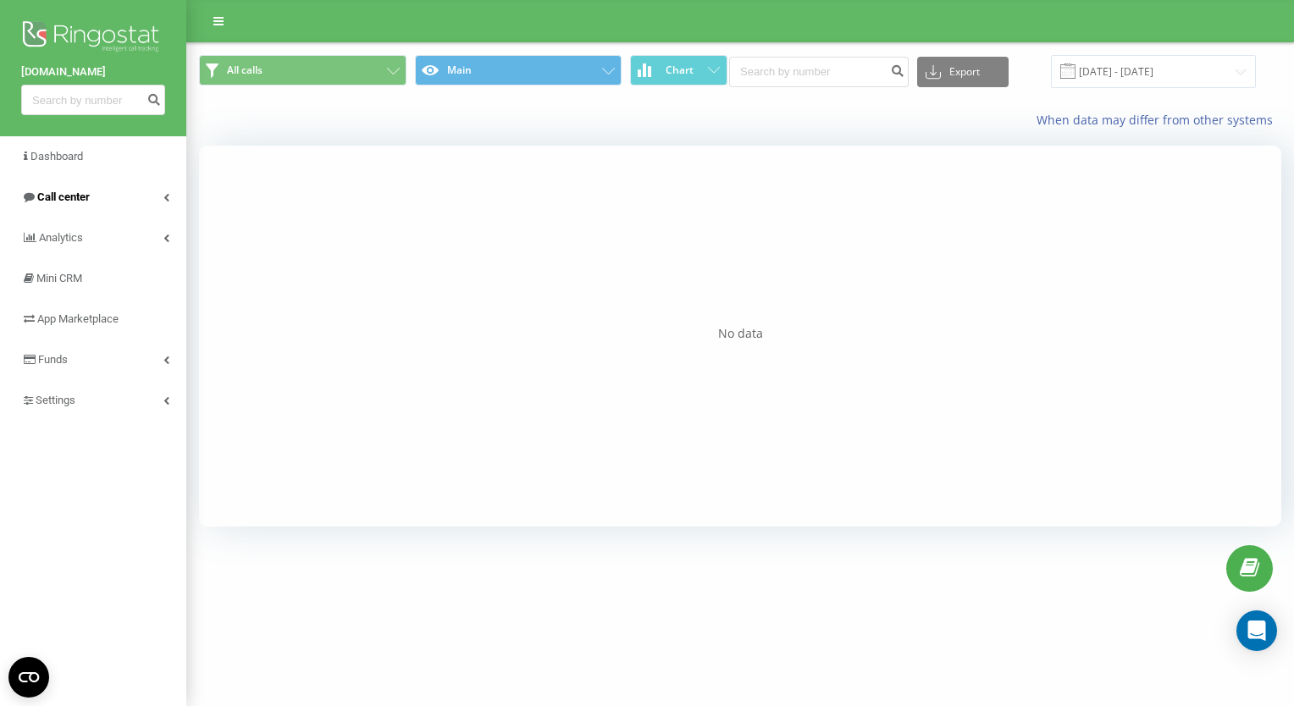
click at [93, 202] on link "Call center" at bounding box center [93, 197] width 186 height 41
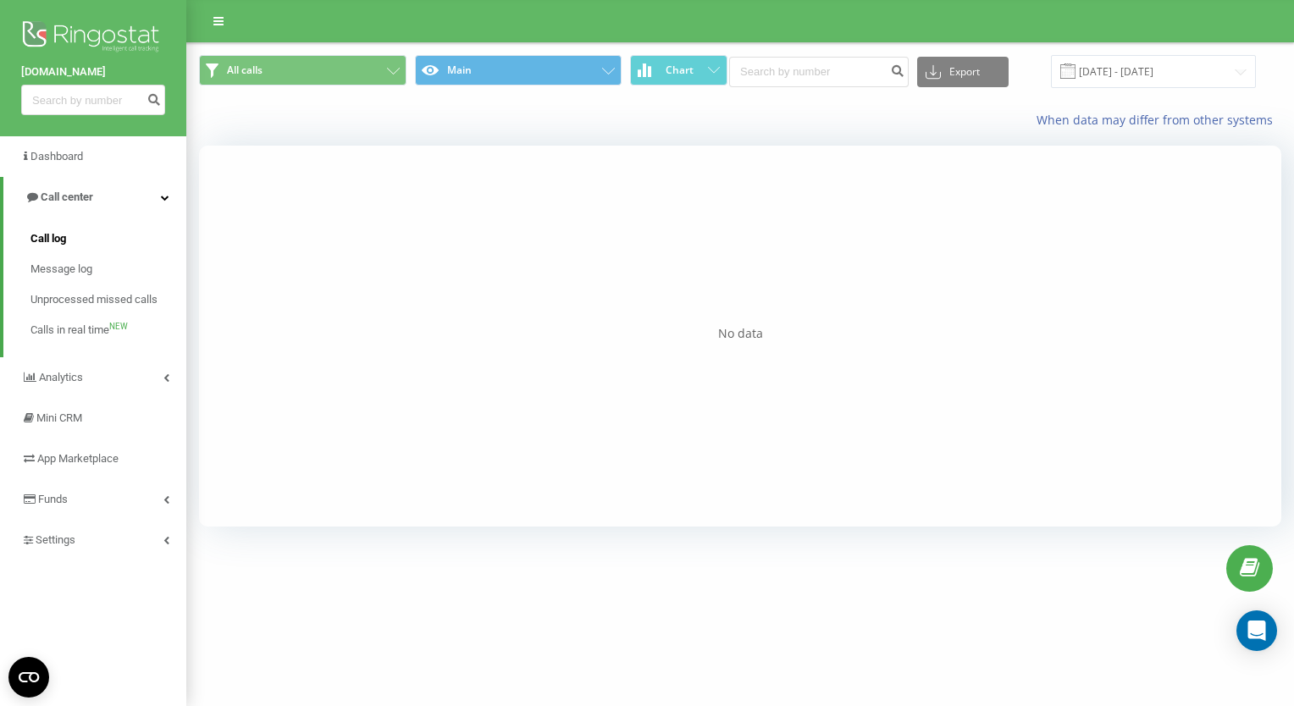
click at [53, 238] on span "Call log" at bounding box center [48, 238] width 36 height 17
click at [1152, 67] on input "[DATE] - [DATE]" at bounding box center [1153, 71] width 205 height 33
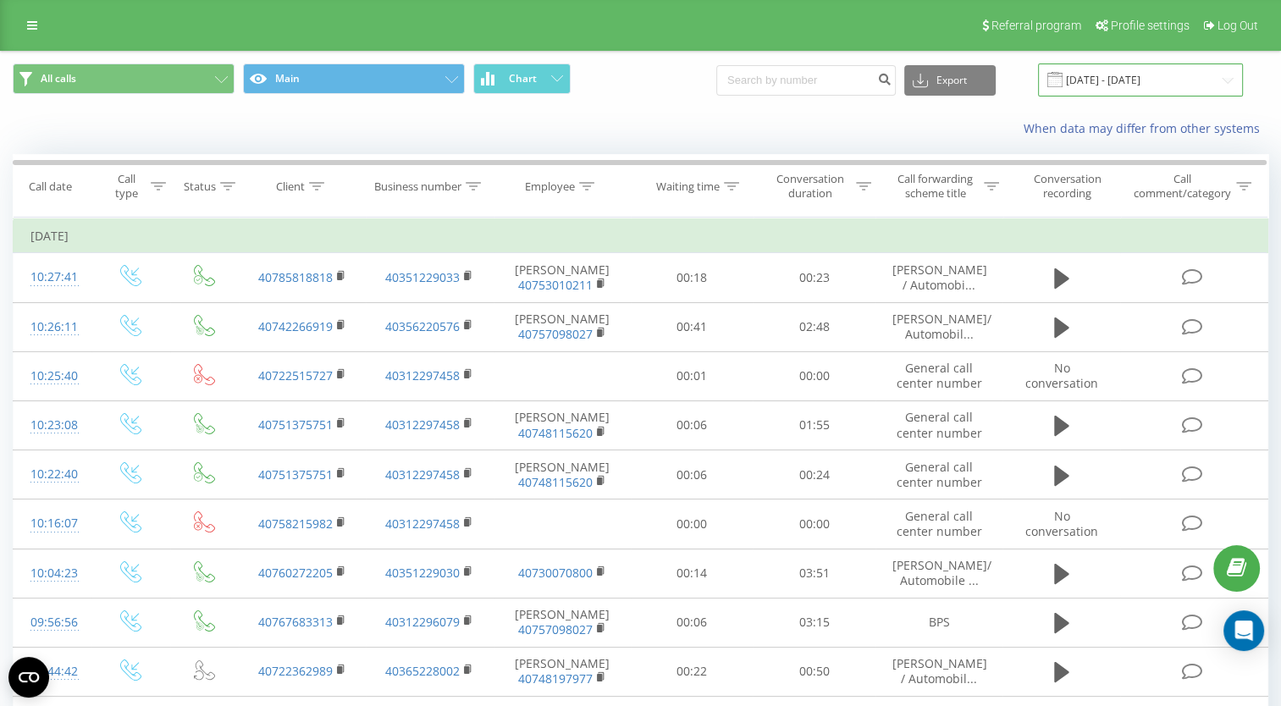
click at [1118, 81] on input "22.08.2025 - 22.09.2025" at bounding box center [1140, 80] width 205 height 33
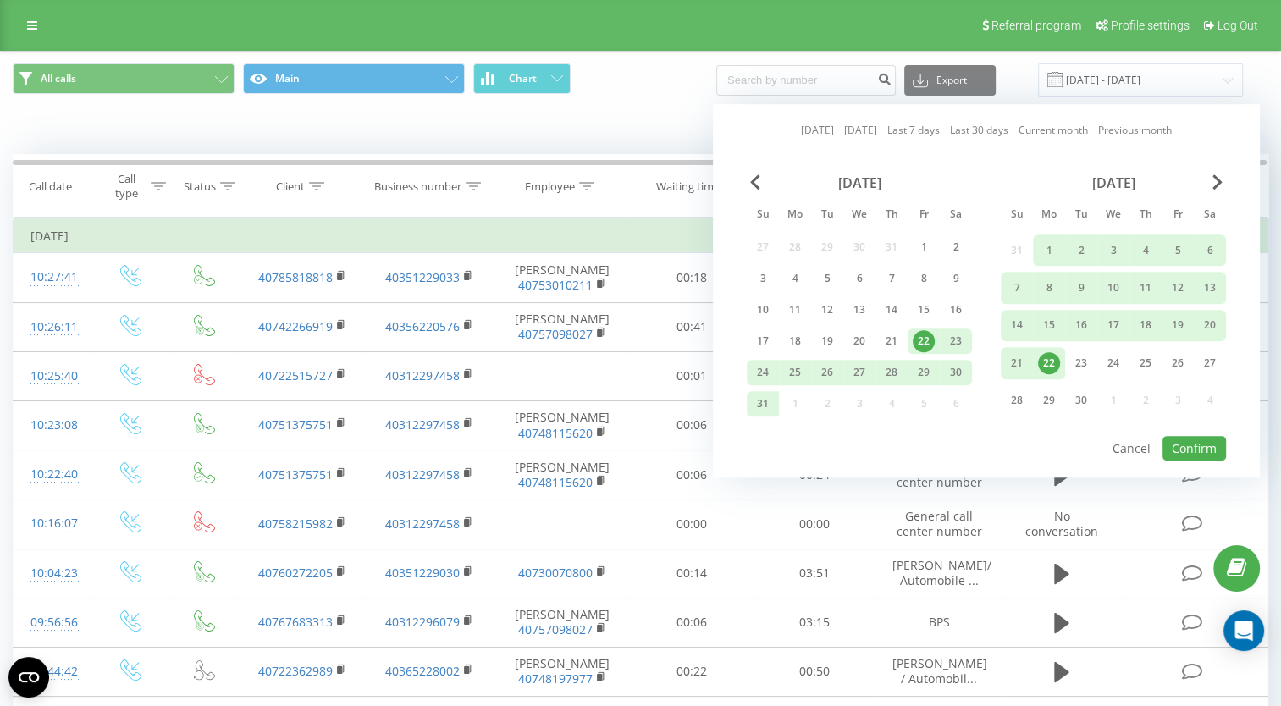
drag, startPoint x: 1043, startPoint y: 369, endPoint x: 1054, endPoint y: 368, distance: 11.1
click at [1043, 369] on div "22" at bounding box center [1049, 362] width 32 height 31
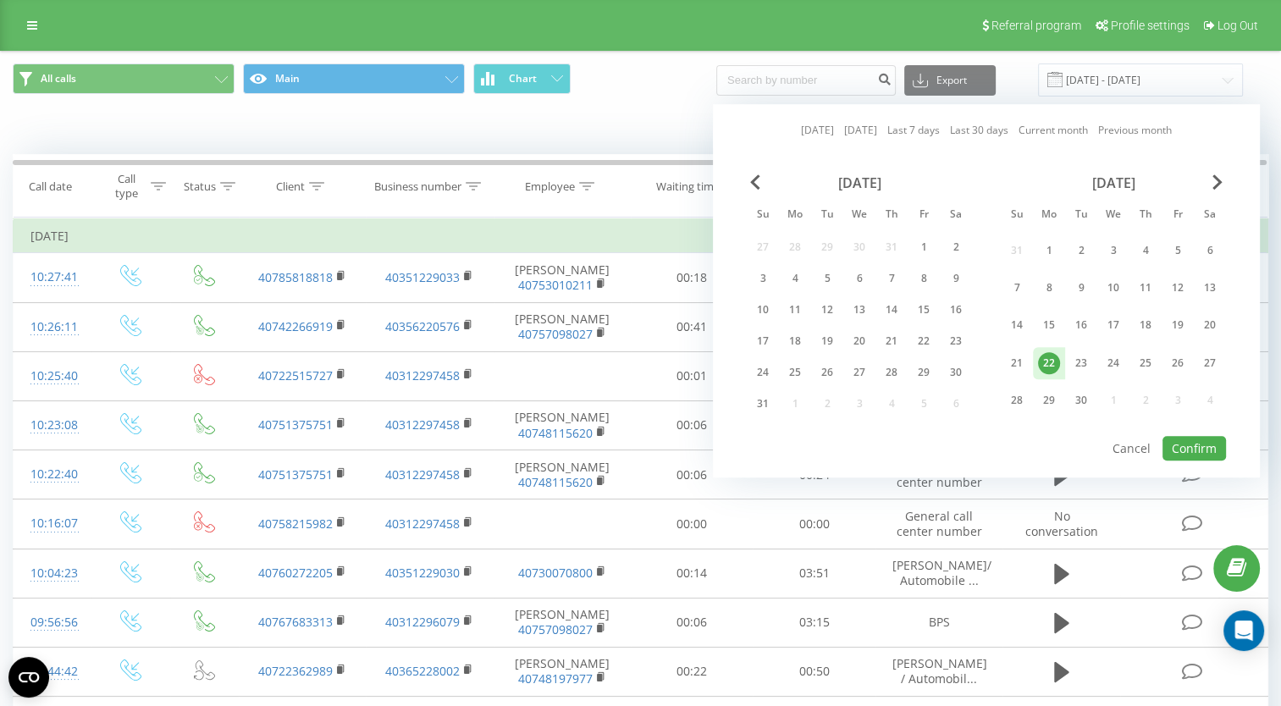
click at [1051, 359] on div "22" at bounding box center [1049, 363] width 22 height 22
click at [1198, 439] on button "Confirm" at bounding box center [1195, 448] width 64 height 25
type input "[DATE] - [DATE]"
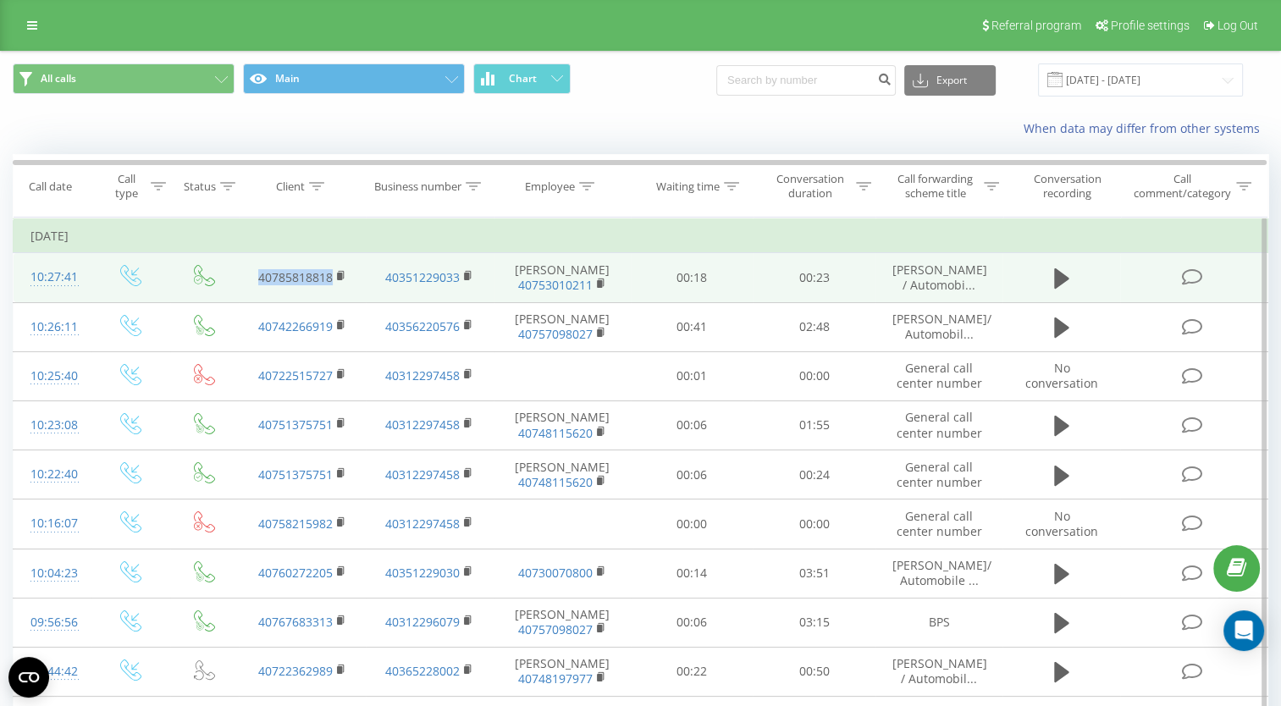
drag, startPoint x: 253, startPoint y: 273, endPoint x: 329, endPoint y: 273, distance: 76.2
click at [329, 273] on td "40785818818" at bounding box center [302, 277] width 127 height 49
drag, startPoint x: 329, startPoint y: 273, endPoint x: 314, endPoint y: 273, distance: 15.2
copy link "40785818818"
